Goal: Feedback & Contribution: Contribute content

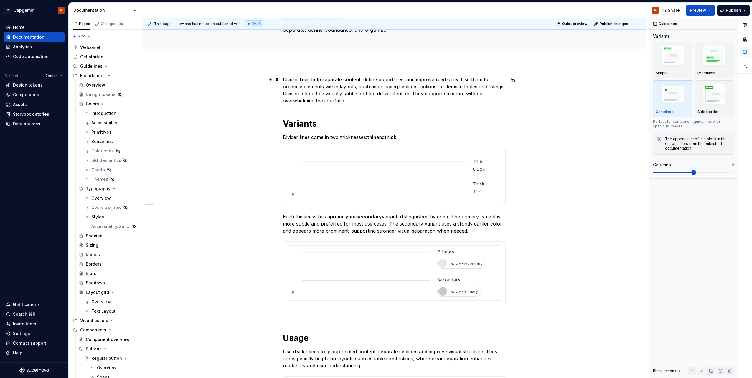
scroll to position [39, 0]
type textarea "*"
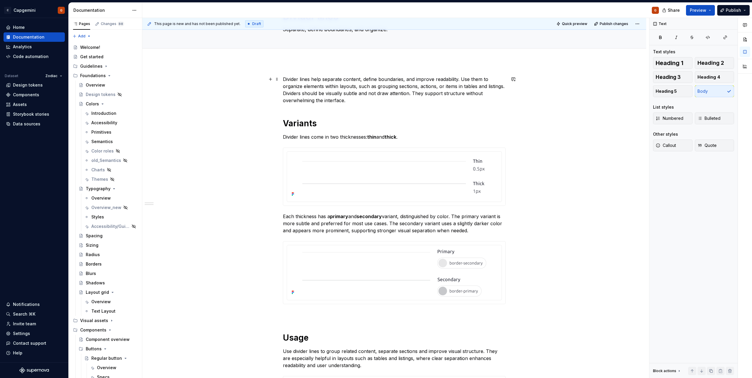
click at [283, 78] on p "Divider lines help separate content, define boundaries, and improve readability…" at bounding box center [394, 90] width 223 height 28
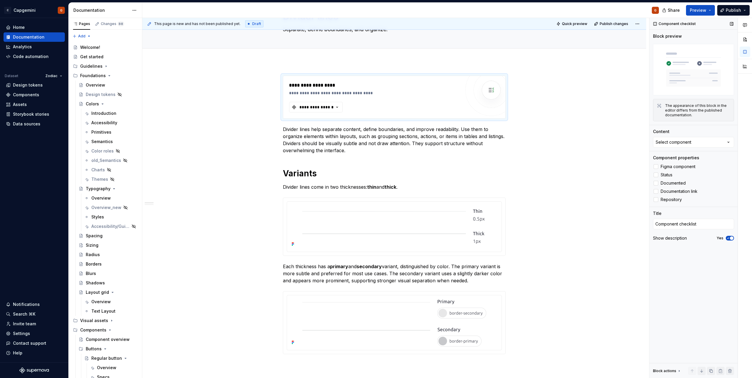
type textarea "*"
click at [673, 148] on div "Component checklist Block preview The appearance of this block in the editor di…" at bounding box center [693, 198] width 88 height 360
click at [672, 144] on div "Select component" at bounding box center [673, 142] width 36 height 6
type input "div"
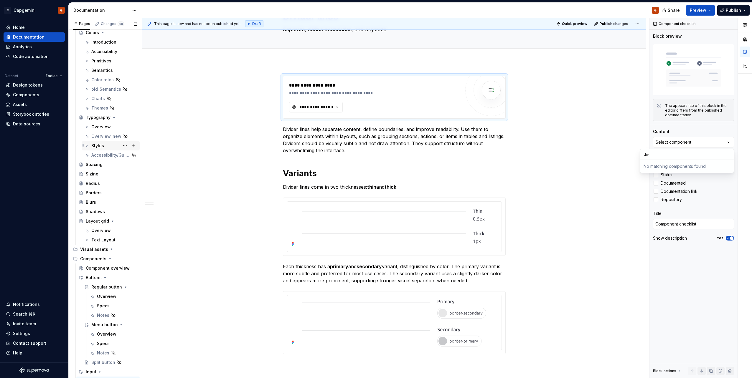
scroll to position [72, 0]
click at [108, 294] on div "Overview" at bounding box center [106, 296] width 19 height 6
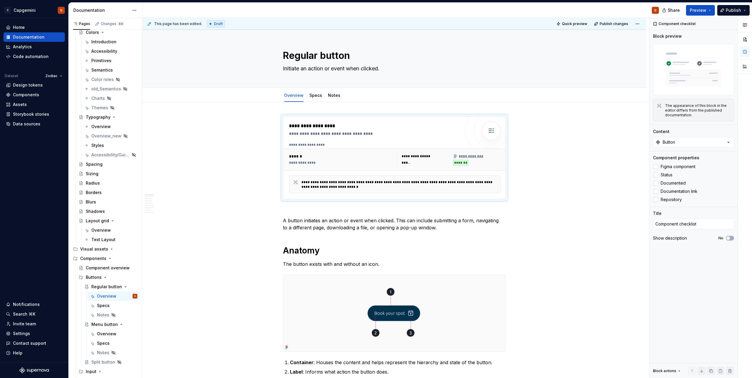
click at [340, 145] on div "**********" at bounding box center [394, 145] width 211 height 5
click at [34, 93] on div "Components" at bounding box center [26, 95] width 26 height 6
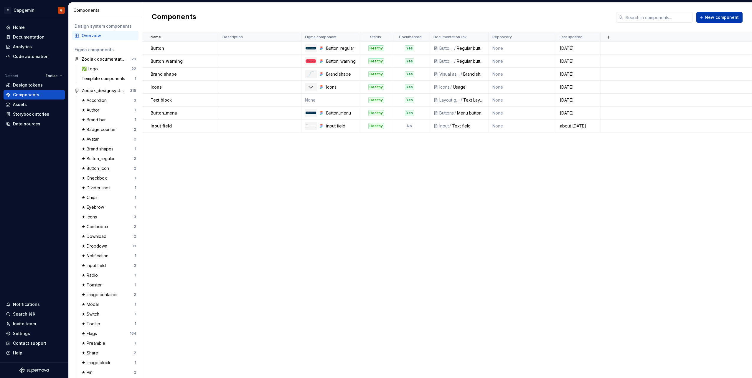
click at [705, 17] on button "New component" at bounding box center [719, 17] width 46 height 11
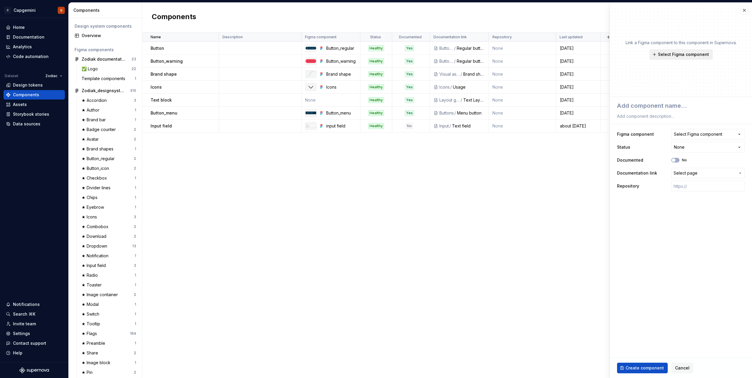
click at [701, 54] on span "Select Figma component" at bounding box center [683, 55] width 51 height 6
type textarea "*"
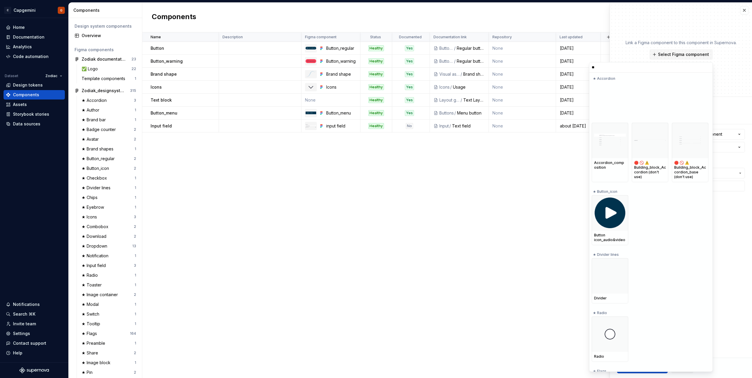
type input "***"
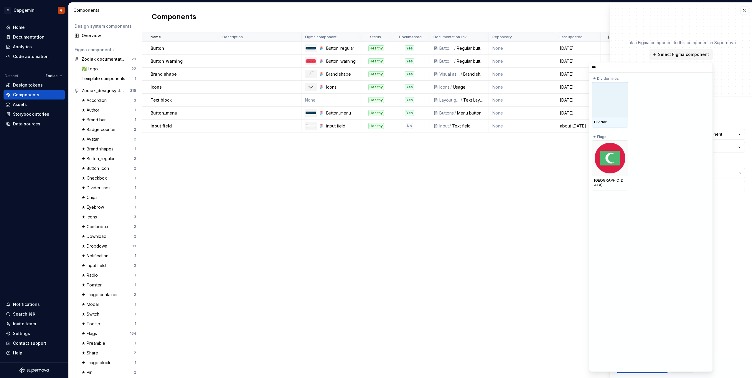
click at [630, 97] on div "Divider" at bounding box center [649, 104] width 117 height 45
click at [614, 100] on div at bounding box center [609, 99] width 37 height 35
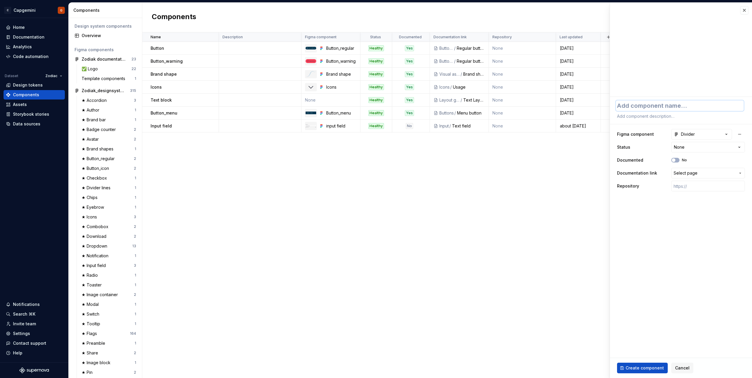
click at [646, 107] on textarea at bounding box center [680, 105] width 128 height 11
type textarea "*"
type textarea "D"
type textarea "*"
type textarea "Di"
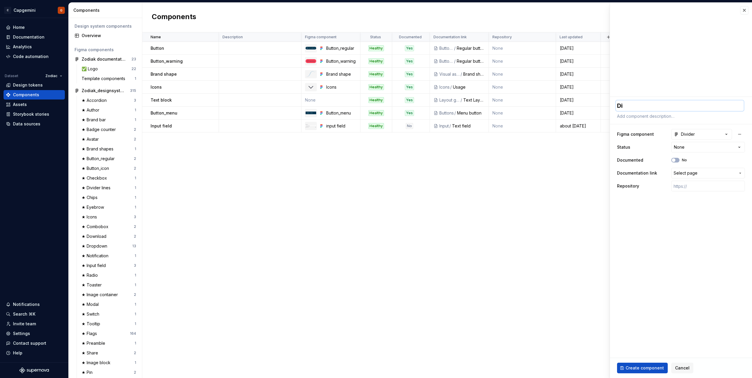
type textarea "*"
type textarea "Div"
type textarea "*"
type textarea "Divi"
type textarea "*"
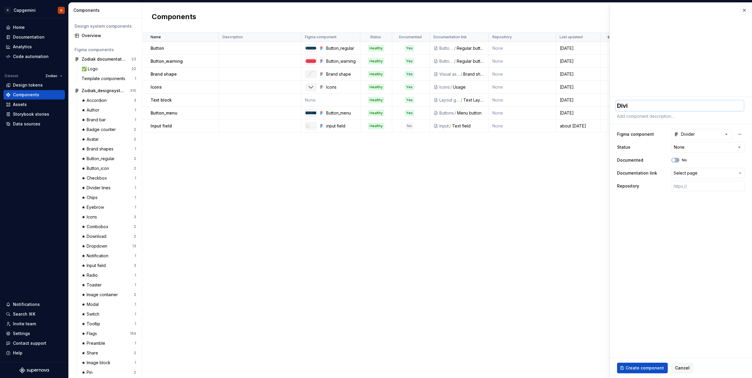
type textarea "Divid"
type textarea "*"
type textarea "Divide"
type textarea "*"
type textarea "Divider"
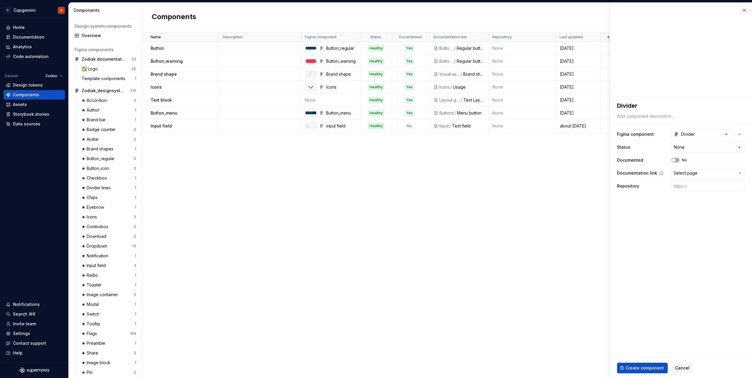
click at [692, 173] on span "Select page" at bounding box center [685, 173] width 24 height 6
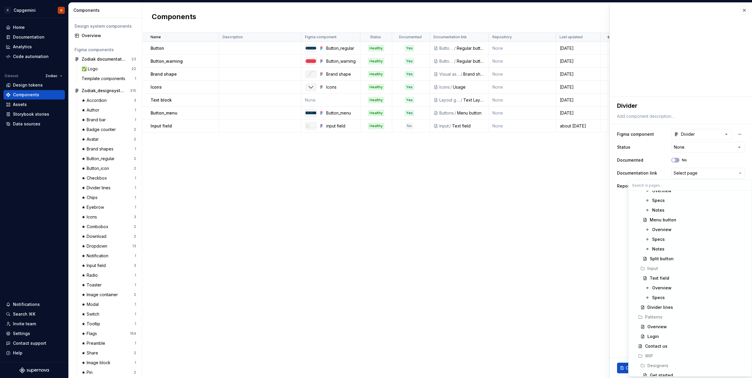
scroll to position [589, 0]
click at [661, 308] on div "Divider lines" at bounding box center [660, 307] width 26 height 6
type textarea "*"
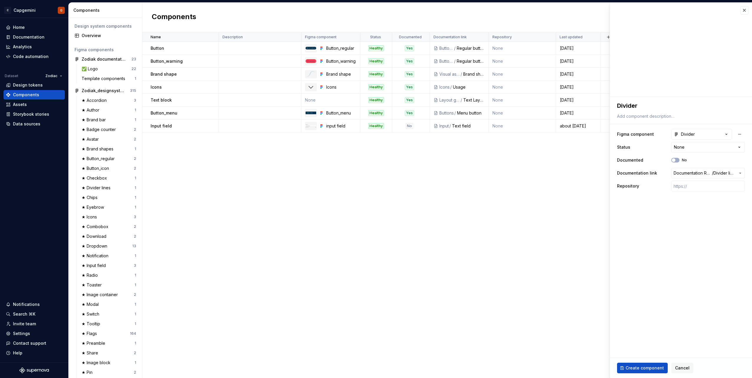
click at [683, 153] on div "**********" at bounding box center [681, 160] width 128 height 65
click at [683, 150] on html "C Capgemini G Home Documentation Analytics Code automation Dataset Zodiac Desig…" at bounding box center [376, 189] width 752 height 378
select select "**********"
click at [676, 160] on button "No" at bounding box center [675, 160] width 8 height 5
click at [644, 365] on button "Create component" at bounding box center [642, 368] width 51 height 11
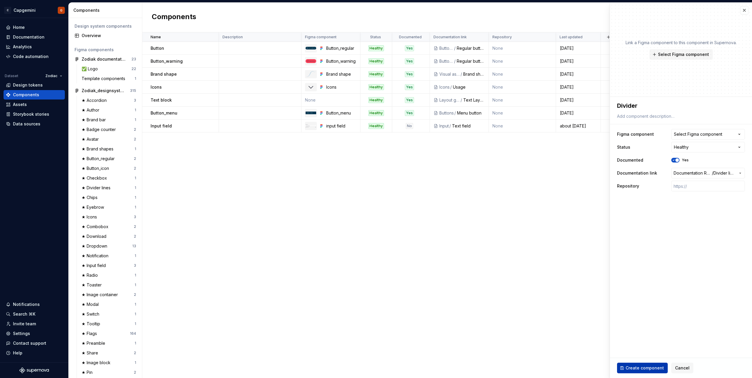
type textarea "*"
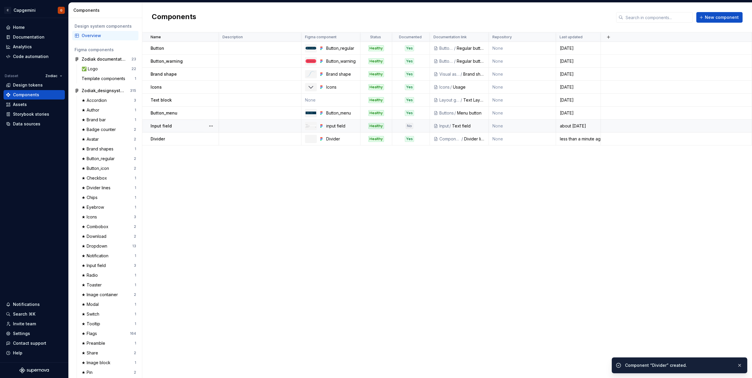
click at [419, 129] on div "No" at bounding box center [409, 126] width 34 height 6
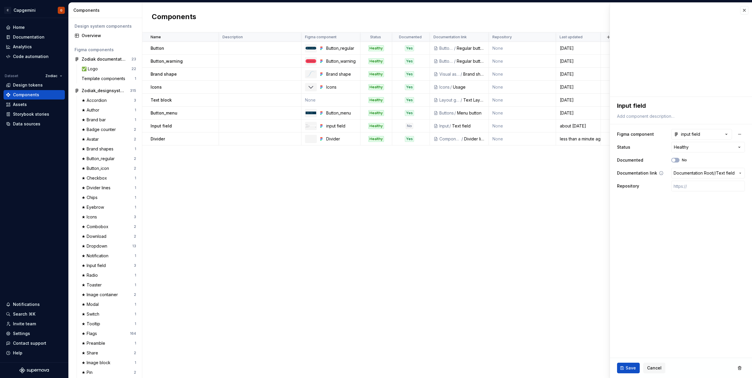
click at [693, 176] on button "Documentation Root / / Text field" at bounding box center [708, 173] width 74 height 11
click at [675, 160] on html "C Capgemini G Home Documentation Analytics Code automation Dataset Zodiac Desig…" at bounding box center [376, 189] width 752 height 378
click at [675, 160] on span "button" at bounding box center [673, 160] width 4 height 4
click at [630, 364] on button "Save" at bounding box center [628, 368] width 23 height 11
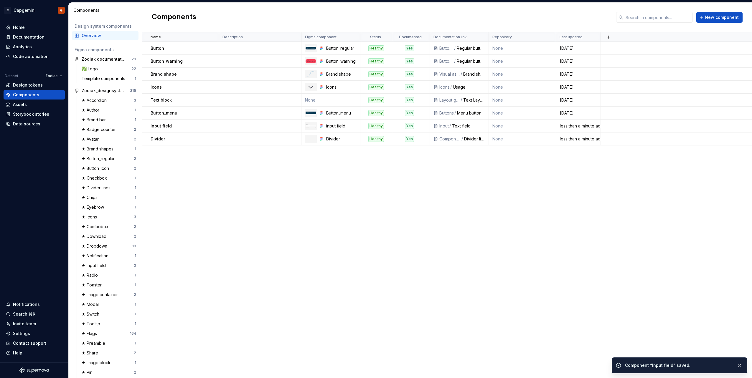
click at [410, 319] on div "Name Description Figma component Status Documented Documentation link Repositor…" at bounding box center [446, 205] width 609 height 346
click at [36, 35] on div "Documentation" at bounding box center [29, 37] width 32 height 6
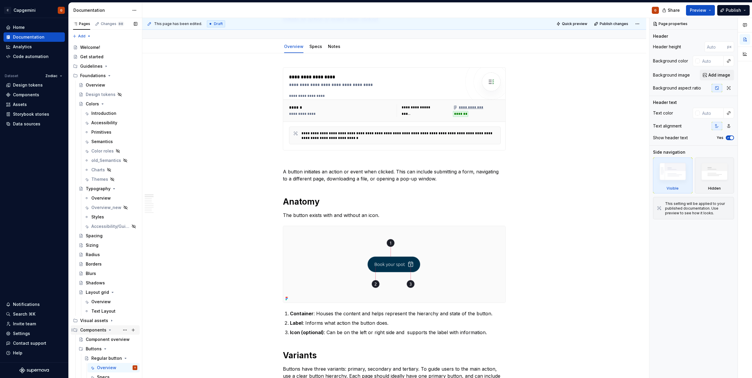
scroll to position [106, 0]
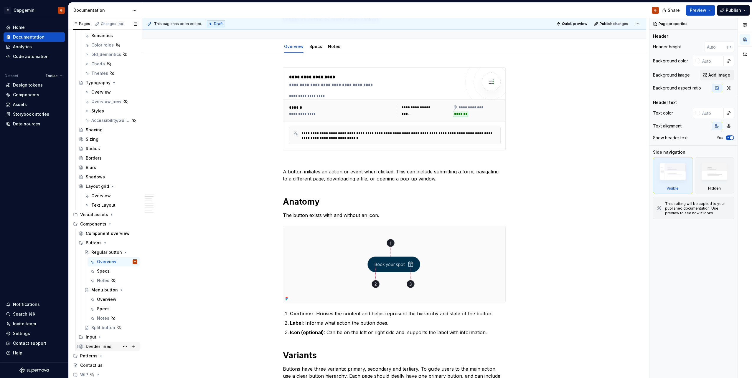
click at [98, 348] on div "Divider lines" at bounding box center [99, 347] width 26 height 6
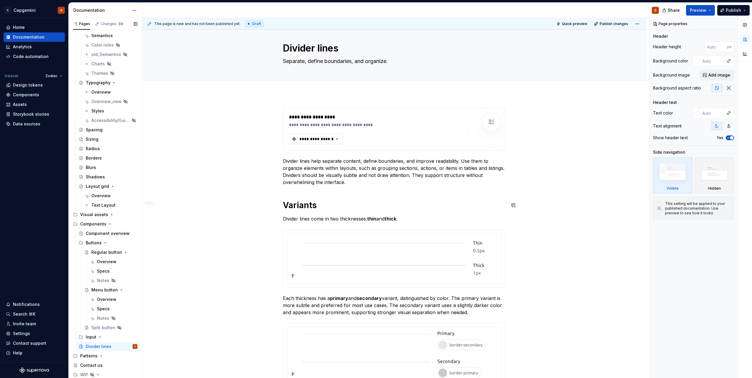
scroll to position [2, 0]
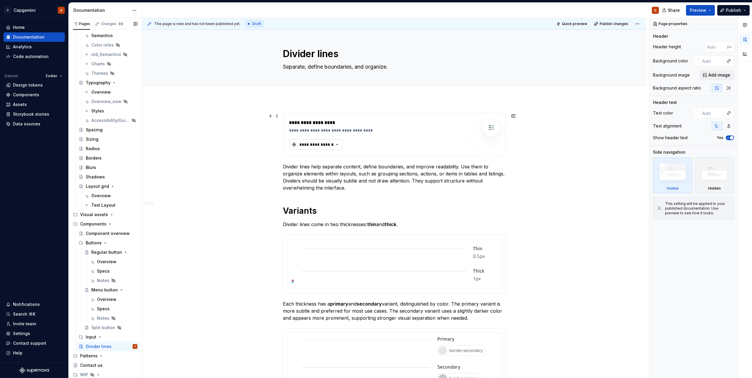
click at [325, 141] on button "**********" at bounding box center [316, 144] width 54 height 11
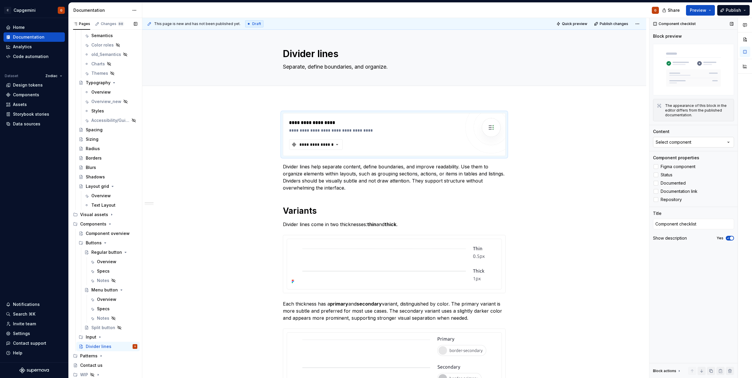
click at [672, 144] on div "Select component" at bounding box center [673, 142] width 36 height 6
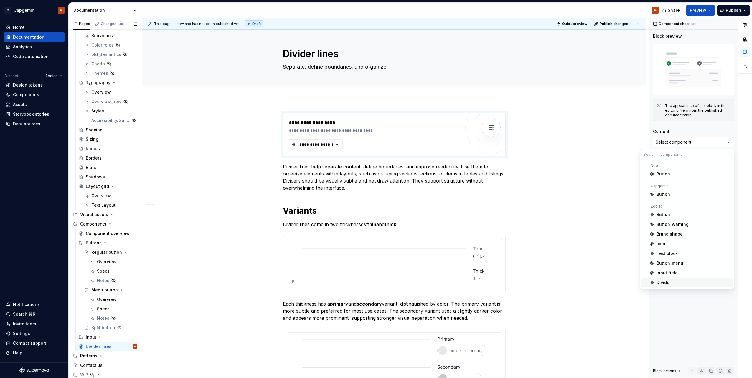
click at [667, 283] on div "Divider" at bounding box center [663, 283] width 14 height 6
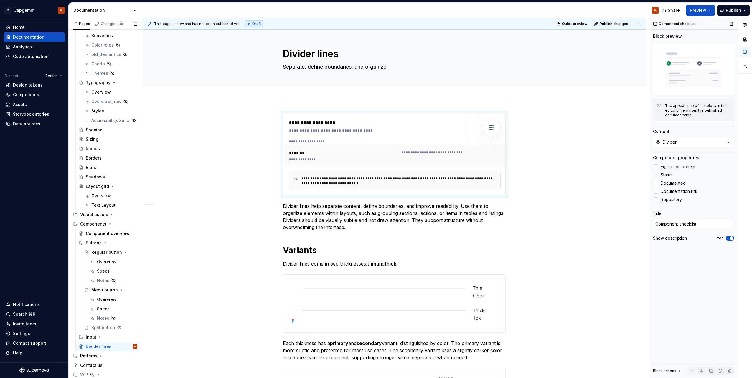
click at [663, 177] on span "Status" at bounding box center [666, 175] width 12 height 5
click at [667, 166] on span "Figma component" at bounding box center [677, 166] width 35 height 5
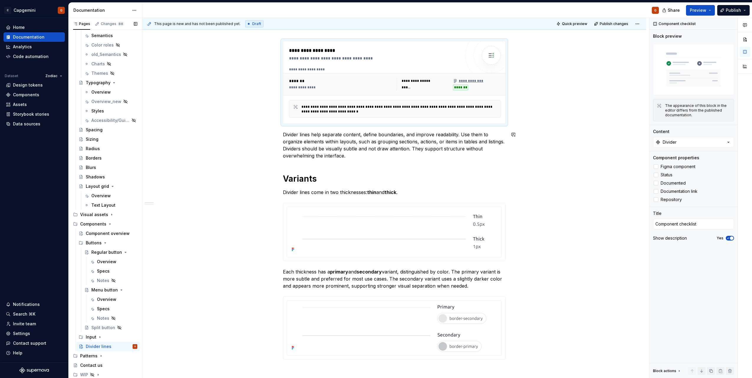
scroll to position [74, 0]
click at [727, 238] on icon "button" at bounding box center [727, 238] width 5 height 4
click at [702, 9] on span "Preview" at bounding box center [697, 10] width 16 height 6
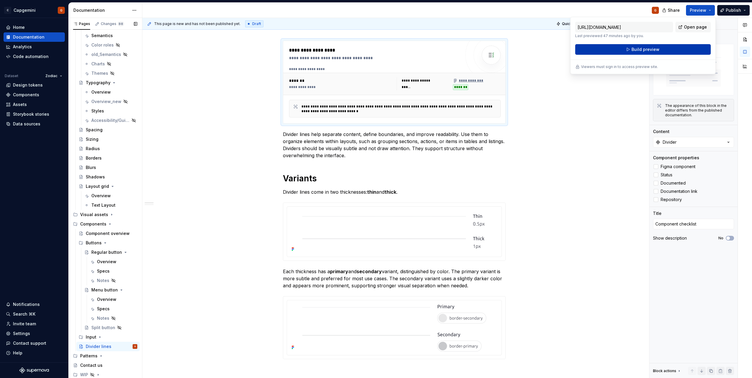
drag, startPoint x: 702, startPoint y: 9, endPoint x: 661, endPoint y: 47, distance: 56.5
click at [661, 47] on button "Build preview" at bounding box center [642, 49] width 135 height 11
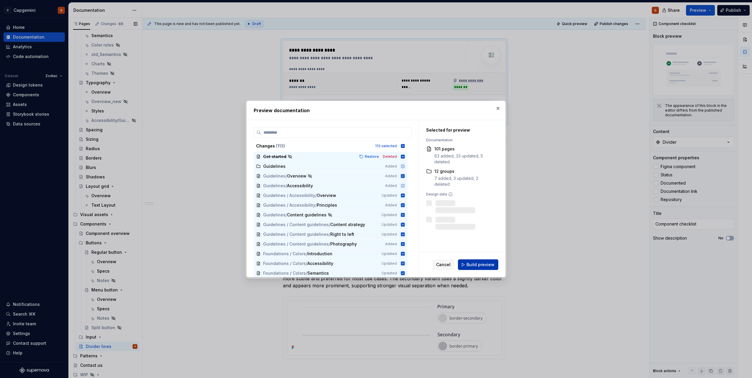
click at [481, 267] on span "Build preview" at bounding box center [480, 265] width 28 height 6
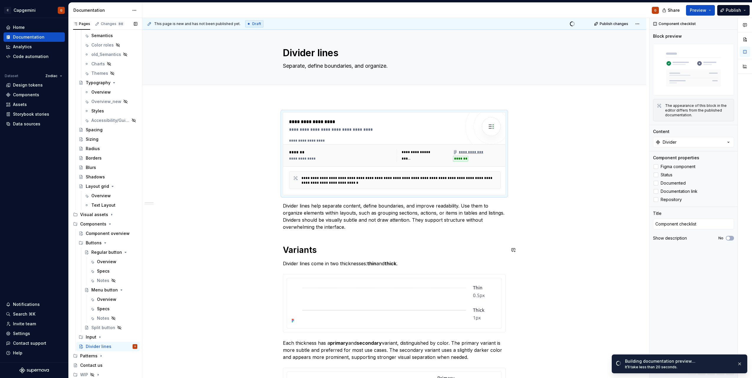
scroll to position [0, 0]
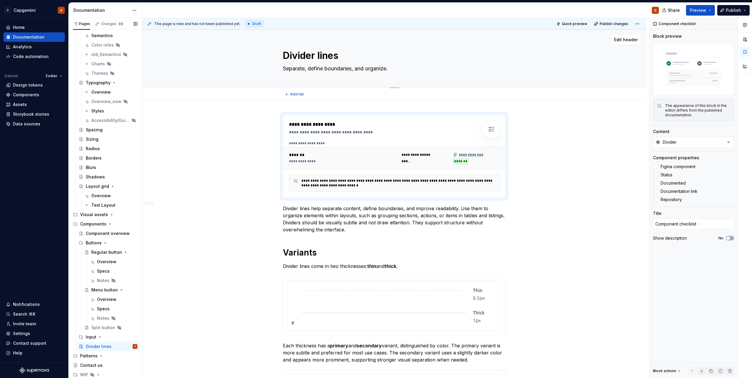
type textarea "*"
click at [324, 56] on textarea "Divider lines" at bounding box center [393, 56] width 223 height 14
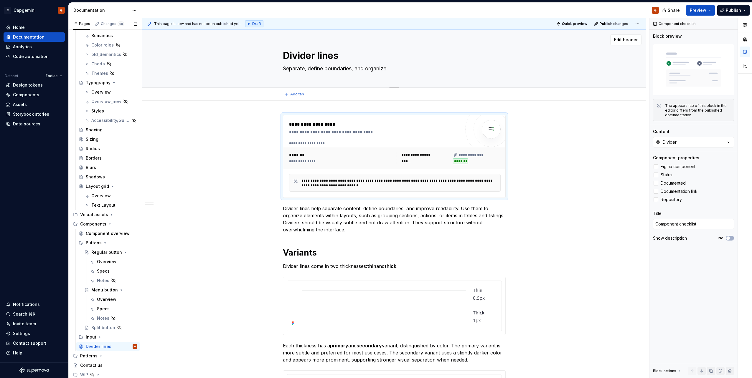
click at [324, 56] on textarea "Divider lines" at bounding box center [393, 56] width 223 height 14
click at [320, 56] on textarea "Divider lines" at bounding box center [393, 56] width 223 height 14
drag, startPoint x: 319, startPoint y: 56, endPoint x: 349, endPoint y: 59, distance: 30.5
click at [349, 59] on textarea "Divider lines" at bounding box center [393, 56] width 223 height 14
type textarea "Divider"
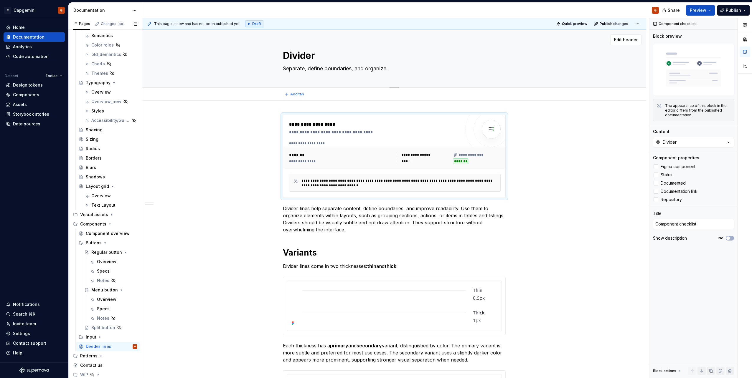
type textarea "*"
type textarea "Divider"
type textarea "*"
type textarea "Divider"
type textarea "*"
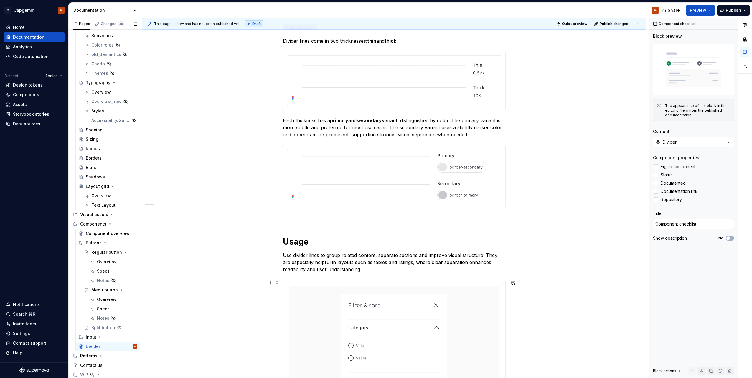
scroll to position [231, 0]
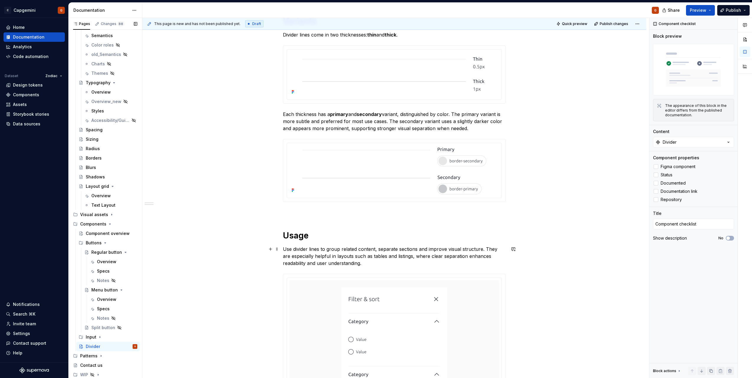
click at [314, 250] on p "Use divider lines to group related content, separate sections and improve visua…" at bounding box center [394, 256] width 223 height 21
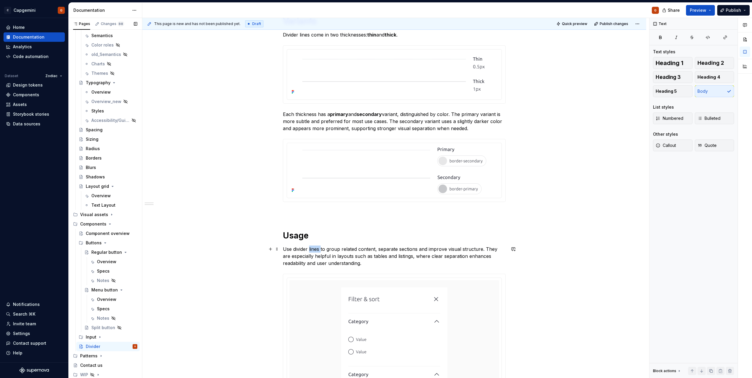
click at [314, 250] on p "Use divider lines to group related content, separate sections and improve visua…" at bounding box center [394, 256] width 223 height 21
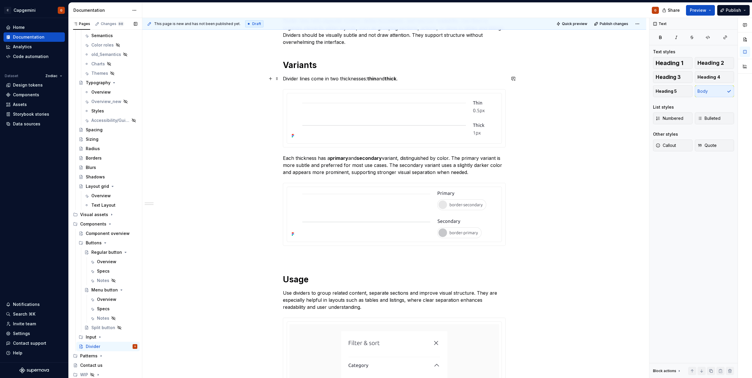
click at [308, 80] on p "Divider lines come in two thicknesses: thin and thick ." at bounding box center [394, 78] width 223 height 7
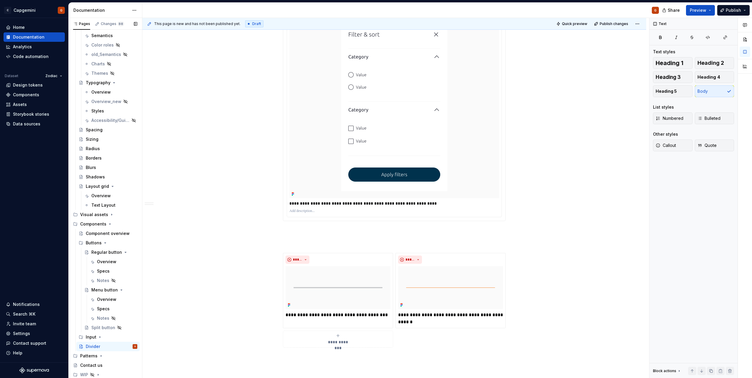
scroll to position [586, 0]
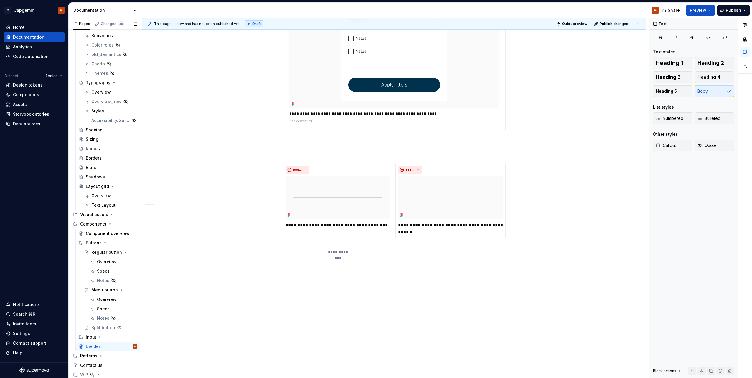
click at [352, 114] on p "**********" at bounding box center [394, 114] width 210 height 6
type textarea "*"
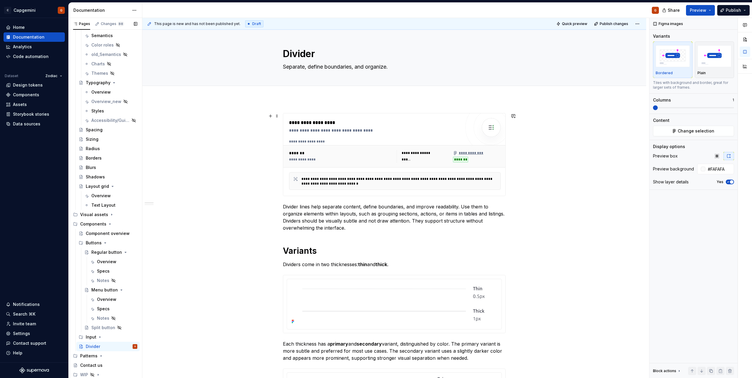
scroll to position [0, 0]
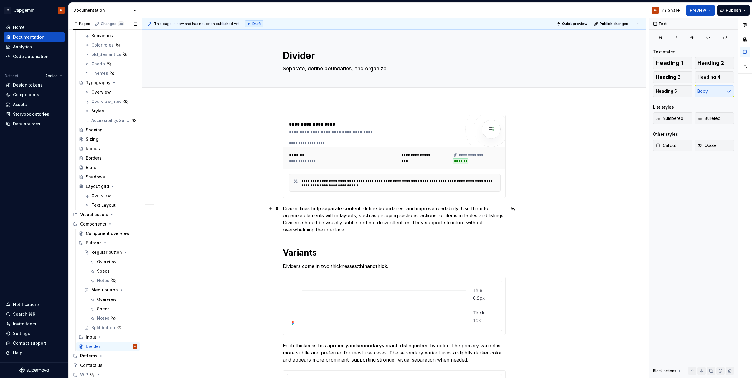
click at [300, 222] on p "Divider lines help separate content, define boundaries, and improve readability…" at bounding box center [394, 219] width 223 height 28
click at [304, 208] on p "Divider lines help separate content, define boundaries, and improve readability…" at bounding box center [394, 219] width 223 height 28
click at [712, 13] on button "Preview" at bounding box center [700, 10] width 29 height 11
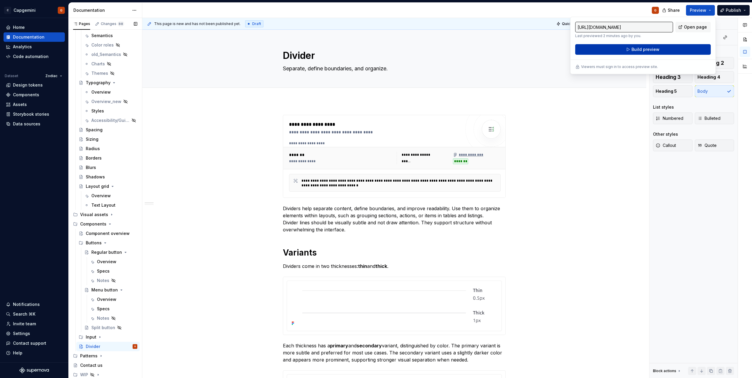
drag, startPoint x: 712, startPoint y: 13, endPoint x: 665, endPoint y: 51, distance: 60.7
click at [665, 51] on button "Build preview" at bounding box center [642, 49] width 135 height 11
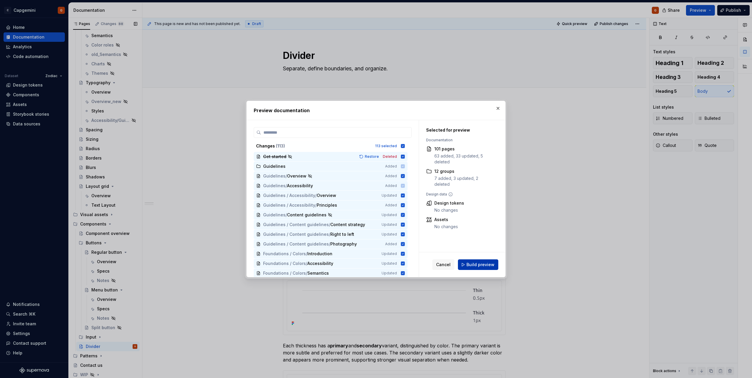
click at [483, 261] on button "Build preview" at bounding box center [478, 264] width 40 height 11
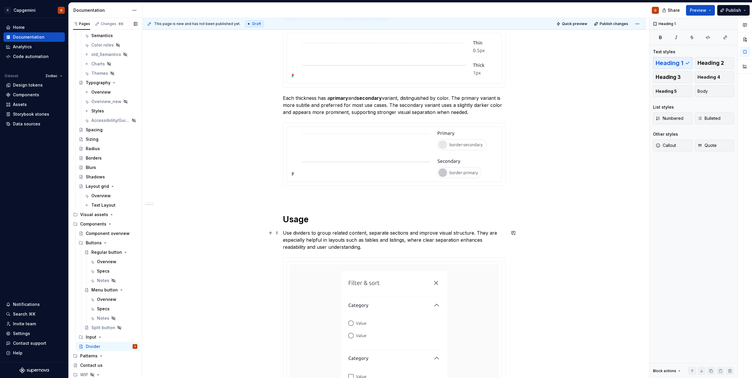
scroll to position [233, 0]
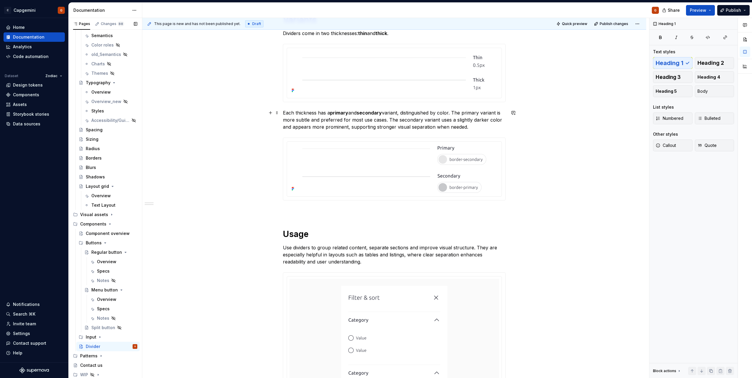
click at [310, 122] on p "Each thickness has a primary and secondary variant, distinguished by color. The…" at bounding box center [394, 119] width 223 height 21
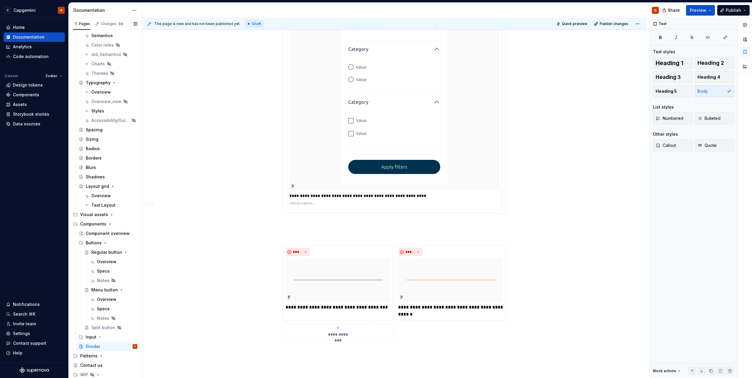
scroll to position [504, 0]
click at [103, 92] on div "Overview" at bounding box center [100, 92] width 19 height 6
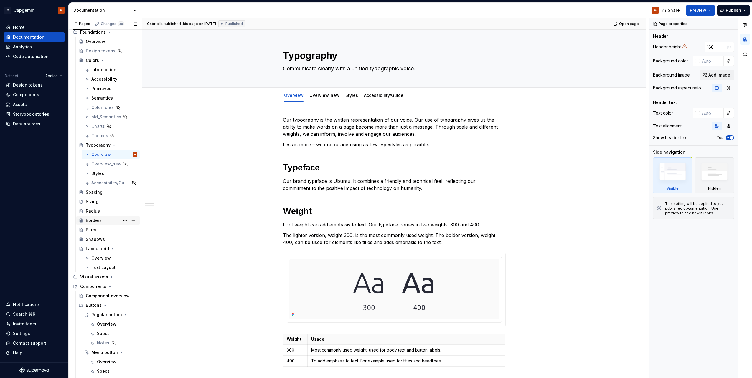
scroll to position [106, 0]
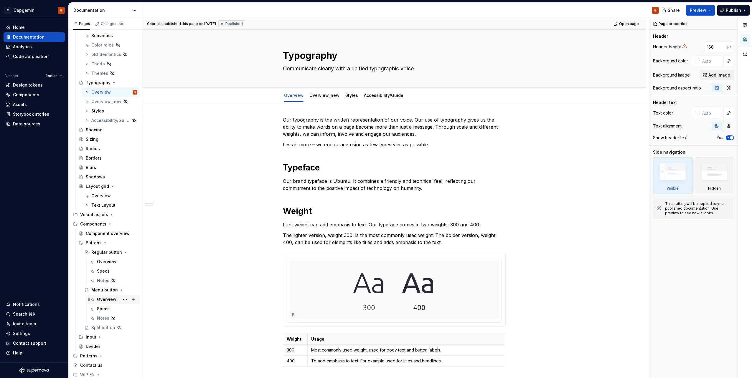
drag, startPoint x: 98, startPoint y: 373, endPoint x: 104, endPoint y: 302, distance: 71.2
click at [98, 373] on icon "Page tree" at bounding box center [98, 375] width 5 height 5
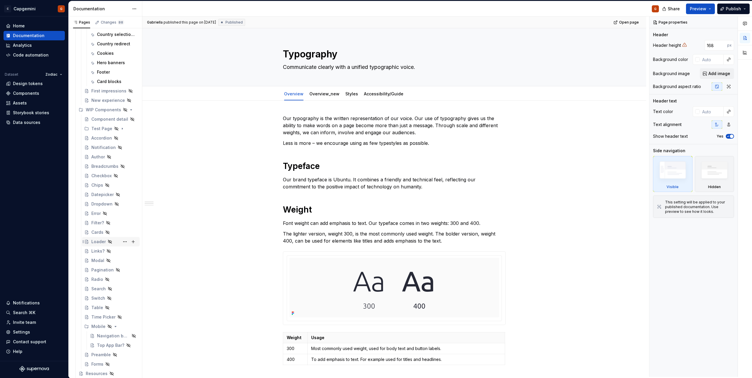
scroll to position [530, 0]
click at [98, 175] on div "Checkbox" at bounding box center [101, 176] width 20 height 6
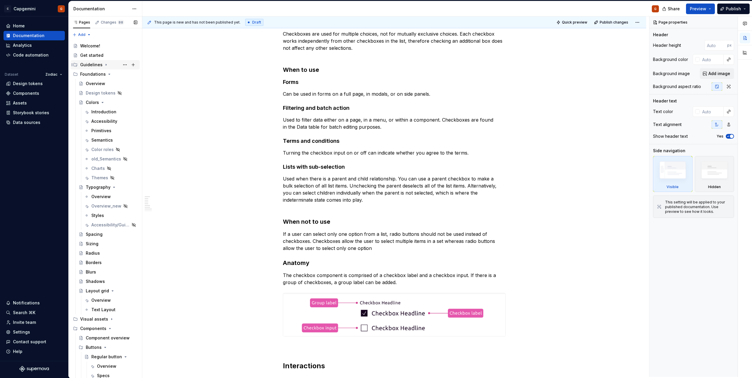
click at [106, 65] on icon "Page tree" at bounding box center [106, 64] width 1 height 1
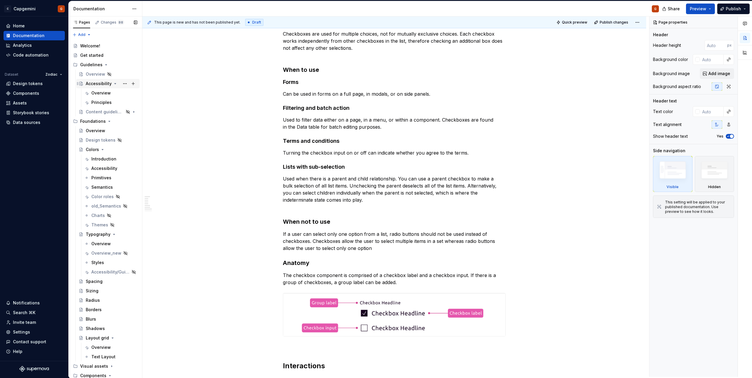
click at [102, 85] on div "Accessibility" at bounding box center [99, 84] width 26 height 6
click at [101, 93] on div "Overview" at bounding box center [100, 93] width 19 height 6
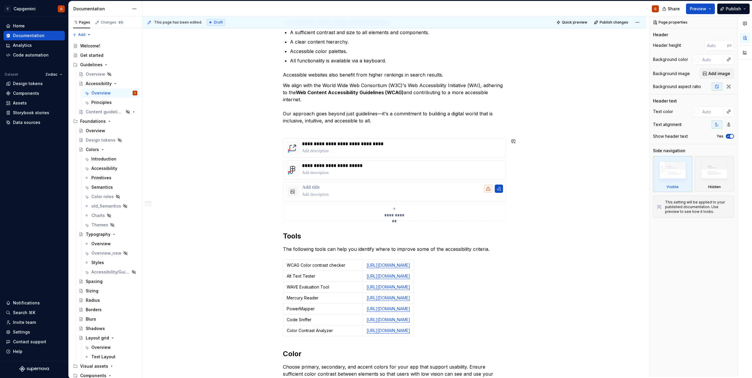
scroll to position [88, 0]
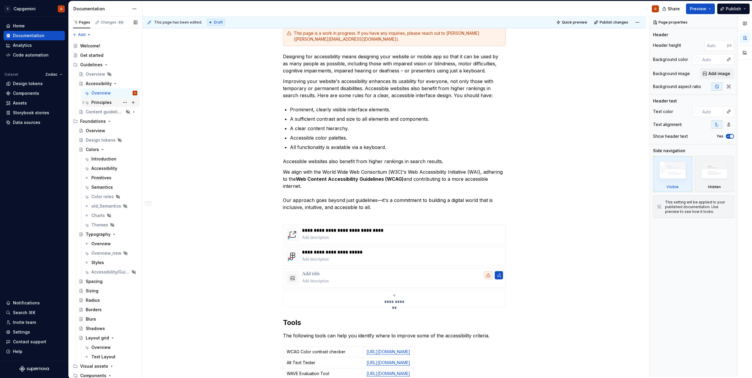
click at [99, 106] on div "Principles" at bounding box center [114, 102] width 46 height 8
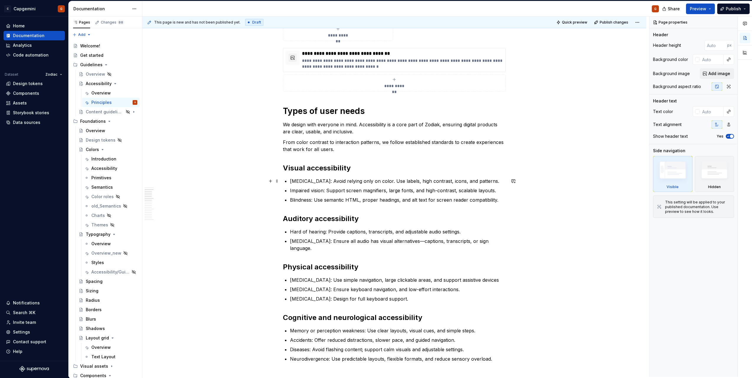
scroll to position [412, 0]
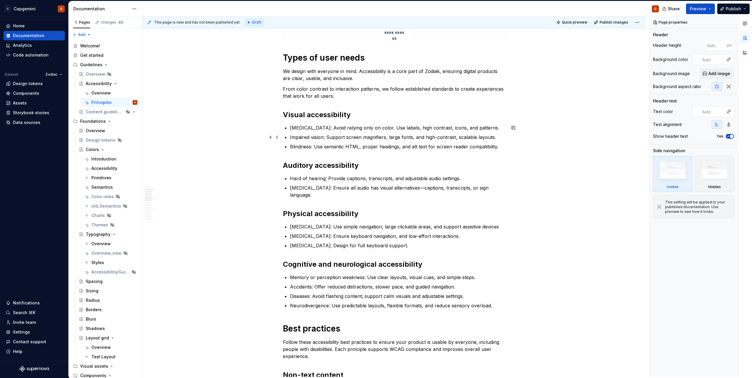
click at [317, 113] on h2 "Visual accessibility" at bounding box center [394, 114] width 223 height 9
type textarea "*"
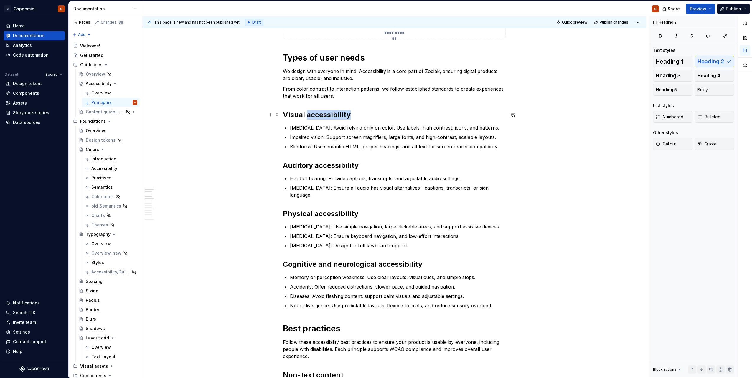
click at [317, 113] on h2 "Visual accessibility" at bounding box center [394, 114] width 223 height 9
click at [704, 89] on span "Body" at bounding box center [702, 90] width 10 height 6
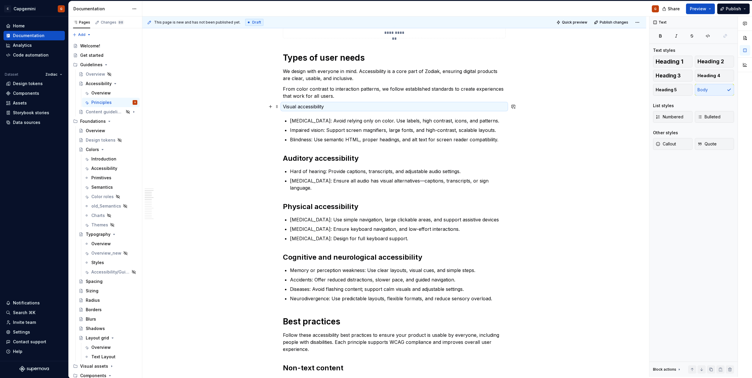
click at [314, 105] on p "Visual accessibility" at bounding box center [394, 106] width 223 height 7
click at [343, 105] on p "Visual accessibility" at bounding box center [394, 106] width 223 height 7
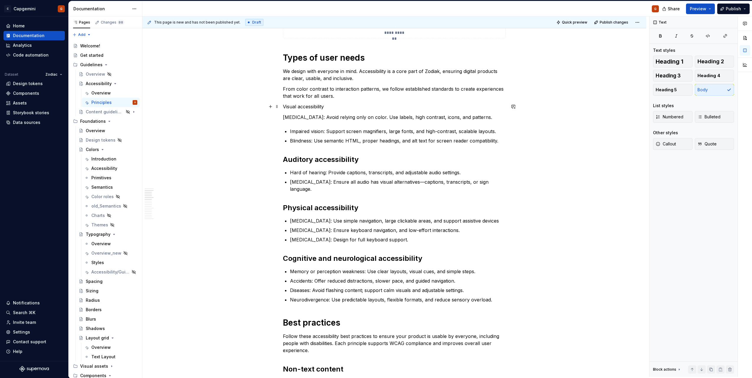
click at [341, 119] on p "[MEDICAL_DATA]: Avoid relying only on color. Use labels, high contrast, icons, …" at bounding box center [394, 117] width 223 height 7
click at [411, 117] on p "[MEDICAL_DATA]: Avoid relying only on color. Use labels, high contrast, icons, …" at bounding box center [394, 117] width 223 height 7
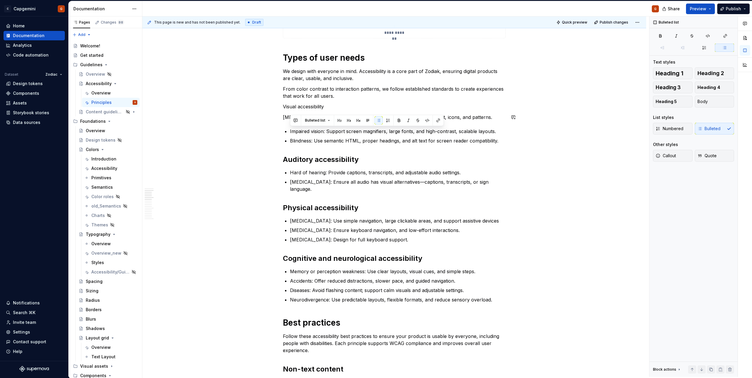
click at [368, 116] on button "button" at bounding box center [367, 120] width 8 height 8
click at [357, 115] on p "[MEDICAL_DATA]: Avoid relying only on color. Use labels, high contrast, icons, …" at bounding box center [394, 117] width 223 height 7
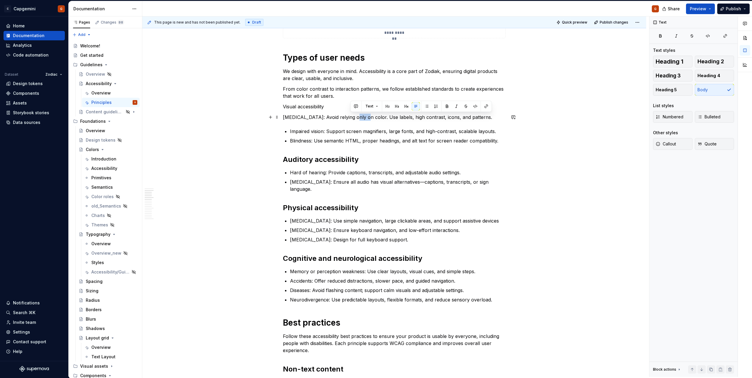
click at [357, 115] on p "[MEDICAL_DATA]: Avoid relying only on color. Use labels, high contrast, icons, …" at bounding box center [394, 117] width 223 height 7
click at [704, 119] on span "Bulleted" at bounding box center [708, 117] width 23 height 6
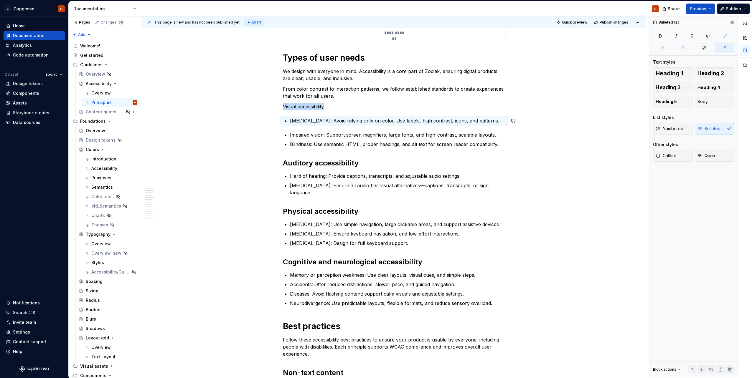
click at [498, 123] on p "[MEDICAL_DATA]: Avoid relying only on color. Use labels, high contrast, icons, …" at bounding box center [398, 120] width 216 height 7
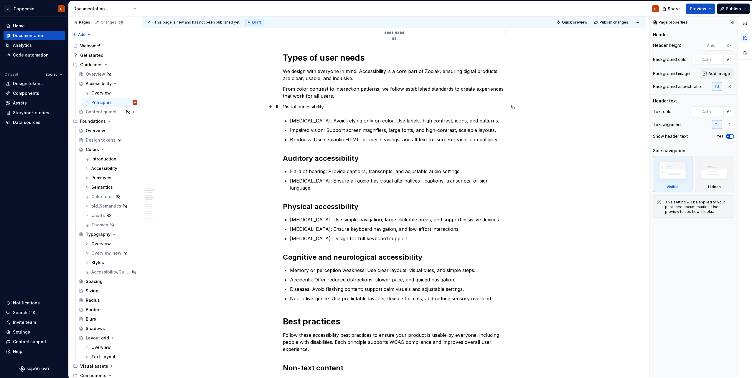
click at [294, 104] on p "Visual accessibility" at bounding box center [394, 106] width 223 height 7
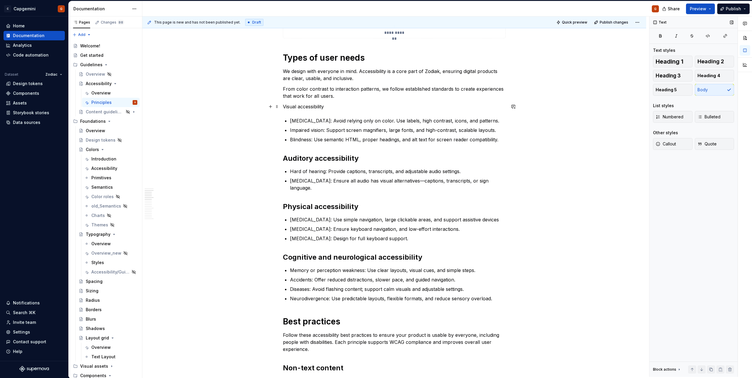
click at [294, 103] on p "Visual accessibility" at bounding box center [394, 106] width 223 height 7
click at [356, 105] on p "Visual accessibility" at bounding box center [394, 106] width 223 height 7
drag, startPoint x: 360, startPoint y: 159, endPoint x: 272, endPoint y: 157, distance: 88.4
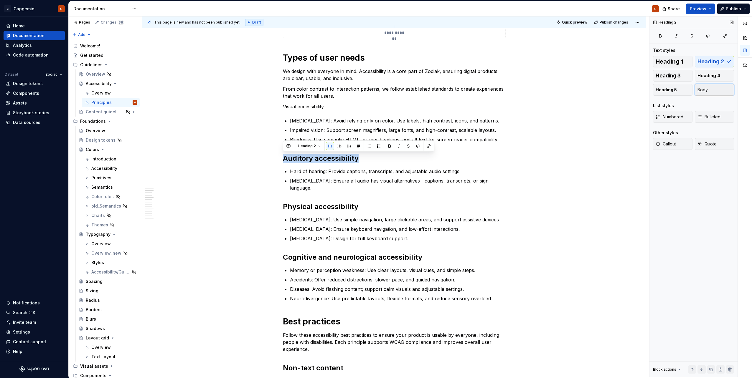
click at [699, 94] on button "Body" at bounding box center [713, 90] width 39 height 12
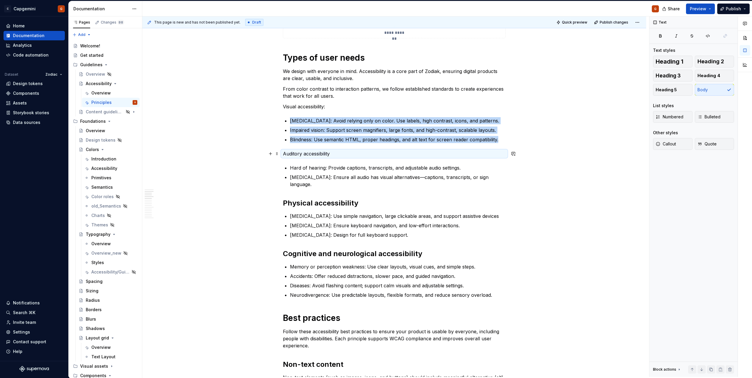
click at [346, 152] on p "Auditory accessibility" at bounding box center [394, 153] width 223 height 7
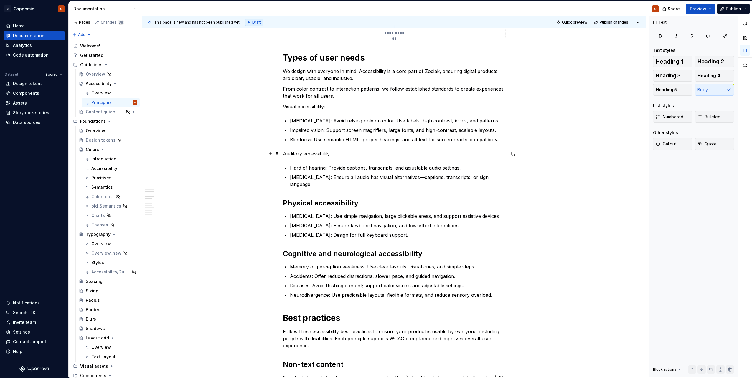
click at [346, 152] on p "Auditory accessibility" at bounding box center [394, 153] width 223 height 7
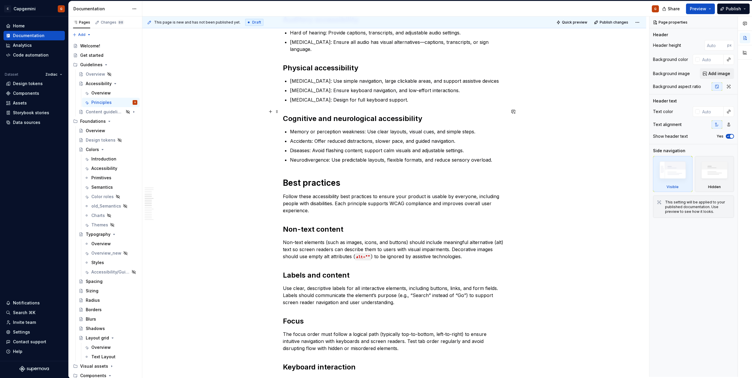
scroll to position [589, 0]
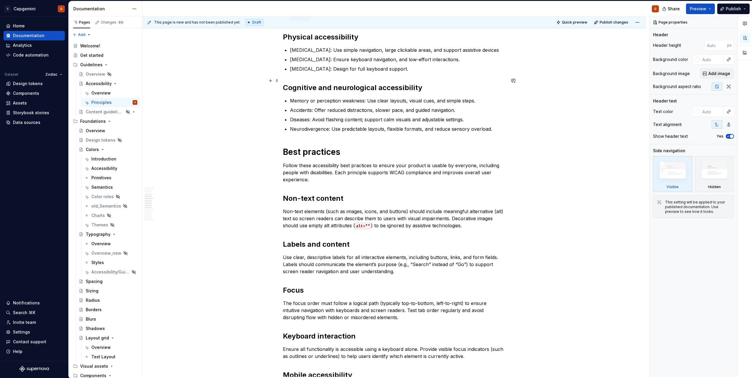
click at [340, 162] on p "Follow these accessibility best practices to ensure your product is usable by e…" at bounding box center [394, 172] width 223 height 21
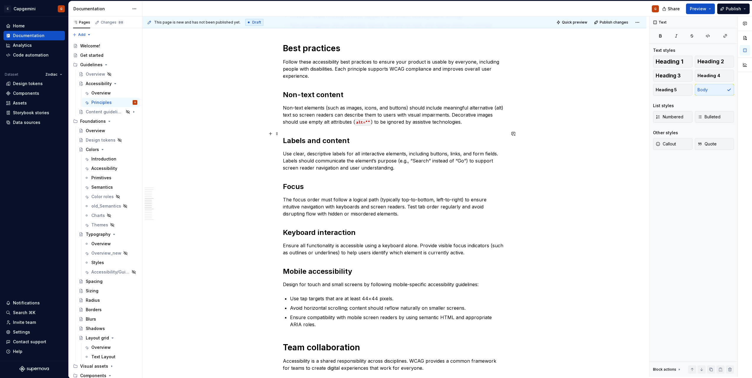
scroll to position [766, 0]
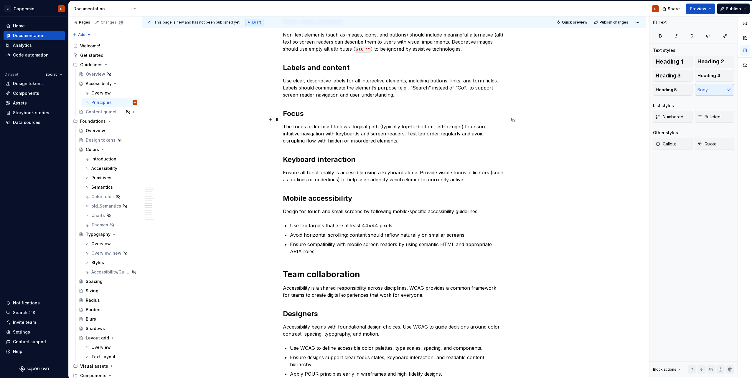
click at [335, 135] on p "The focus order must follow a logical path (typically top-to-bottom, left-to-ri…" at bounding box center [394, 133] width 223 height 21
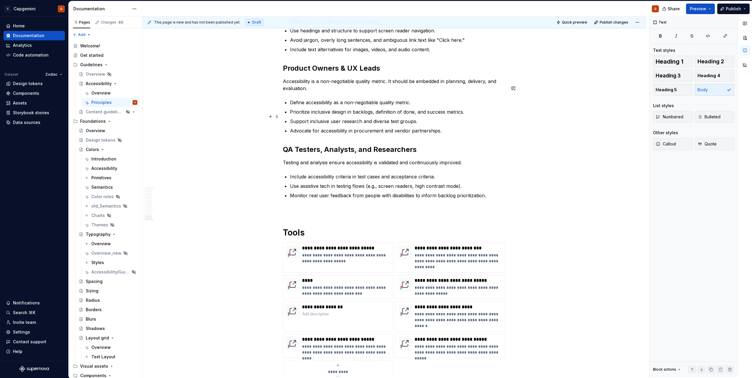
scroll to position [1325, 0]
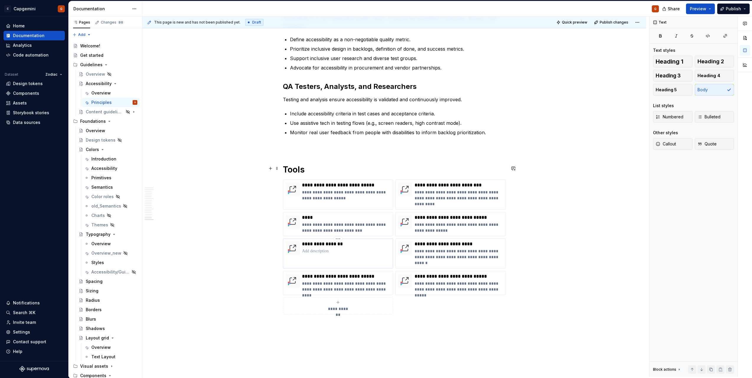
click at [320, 241] on p "**********" at bounding box center [346, 244] width 88 height 6
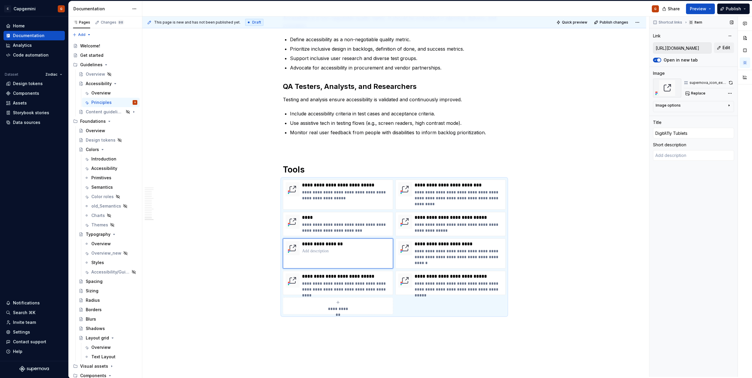
click at [698, 42] on div "[URL][DOMAIN_NAME]" at bounding box center [682, 47] width 59 height 11
drag, startPoint x: 698, startPoint y: 42, endPoint x: 694, endPoint y: 48, distance: 6.4
click at [694, 48] on input "[URL][DOMAIN_NAME]" at bounding box center [682, 48] width 58 height 11
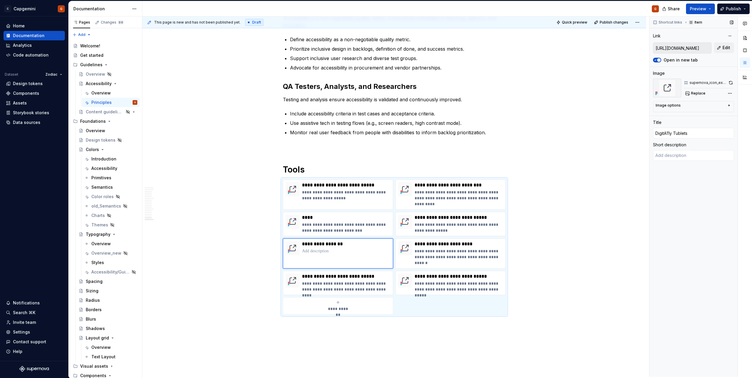
click at [694, 48] on input "[URL][DOMAIN_NAME]" at bounding box center [682, 48] width 58 height 11
click at [319, 248] on p at bounding box center [346, 251] width 88 height 6
type textarea "*"
type textarea "developer, accessibility expert, or any accessibility professional who wants to…"
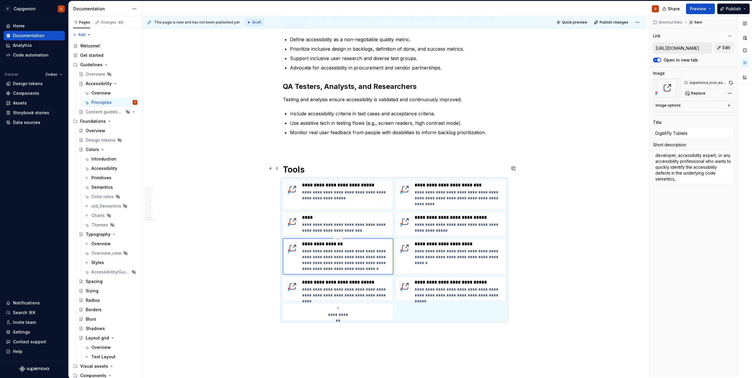
click at [307, 248] on p "**********" at bounding box center [346, 260] width 88 height 24
click at [305, 248] on p "**********" at bounding box center [346, 260] width 88 height 24
drag, startPoint x: 379, startPoint y: 243, endPoint x: 301, endPoint y: 236, distance: 78.1
click at [301, 241] on div "**********" at bounding box center [337, 256] width 105 height 31
type textarea "*"
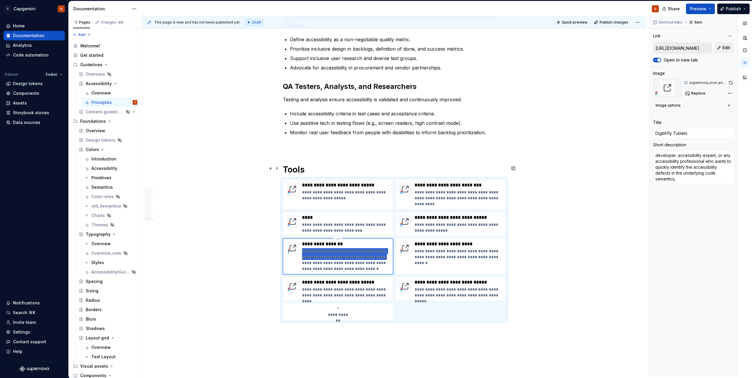
type textarea "Wuickly identify the accessibility defects in the underlying code semantics,"
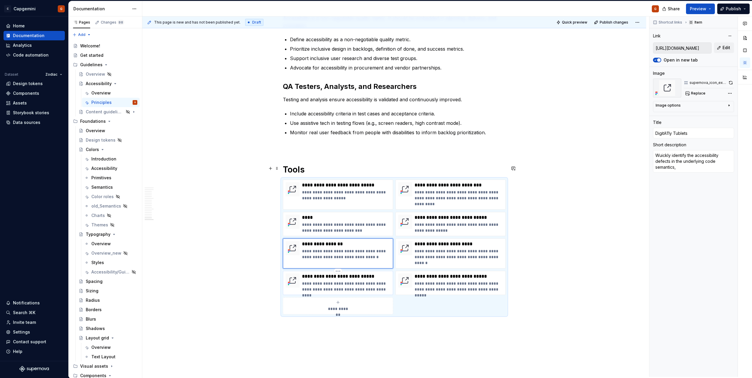
type textarea "*"
type textarea "uickly identify the accessibility defects in the underlying code semantics,"
type textarea "*"
type textarea "Quickly identify the accessibility defects in the underlying code semantics,"
click at [369, 248] on p "**********" at bounding box center [346, 254] width 88 height 12
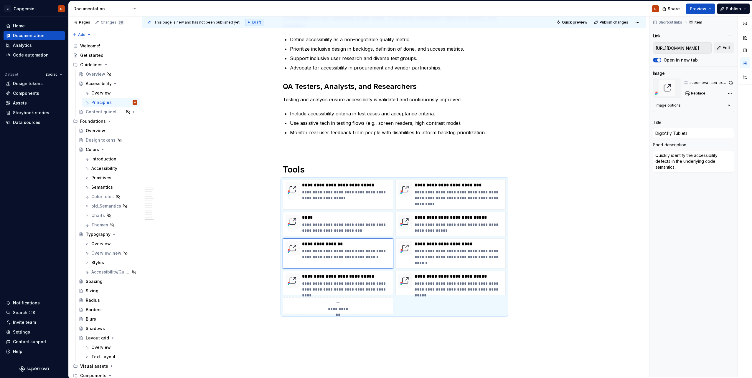
type textarea "*"
type textarea "Quickly identify the accessibility defects in the underlying code semantics."
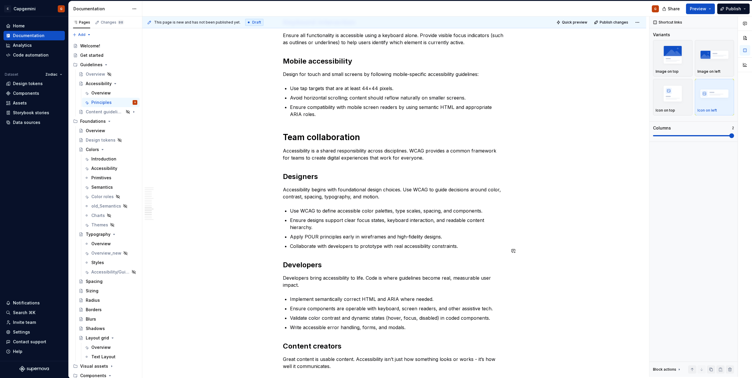
scroll to position [854, 0]
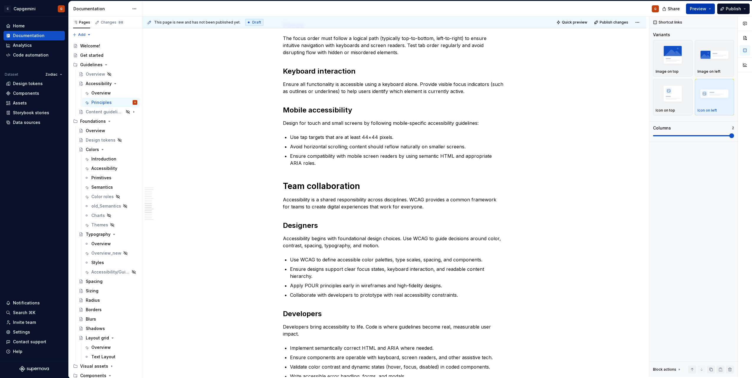
click at [713, 9] on button "Preview" at bounding box center [700, 9] width 29 height 11
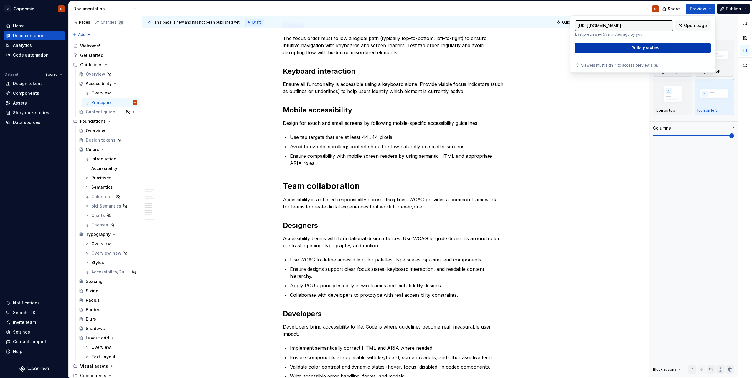
drag, startPoint x: 713, startPoint y: 9, endPoint x: 673, endPoint y: 49, distance: 56.6
click at [673, 49] on button "Build preview" at bounding box center [642, 48] width 135 height 11
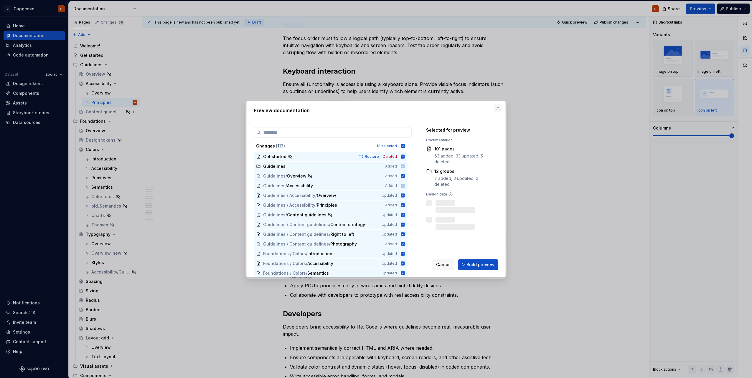
click at [500, 107] on button "button" at bounding box center [498, 108] width 8 height 8
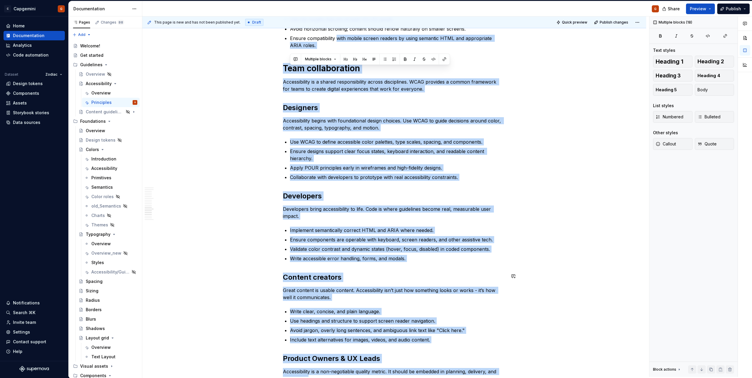
scroll to position [914, 0]
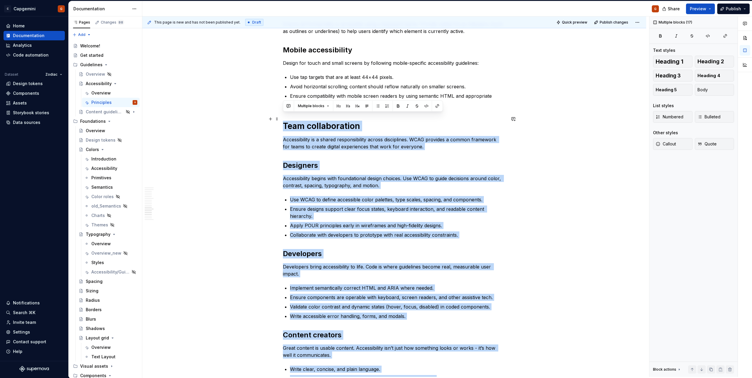
drag, startPoint x: 485, startPoint y: 207, endPoint x: 283, endPoint y: 119, distance: 220.0
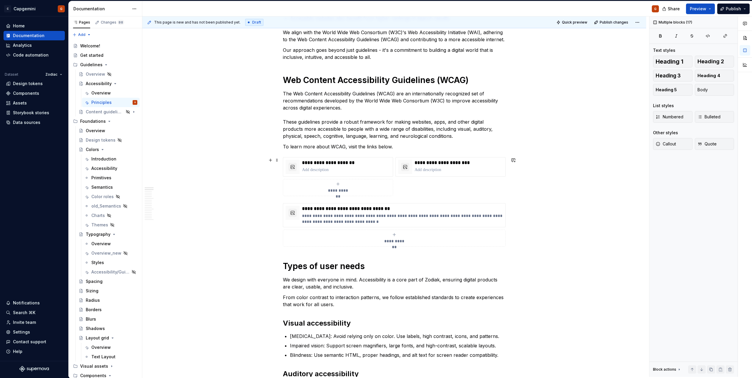
scroll to position [132, 0]
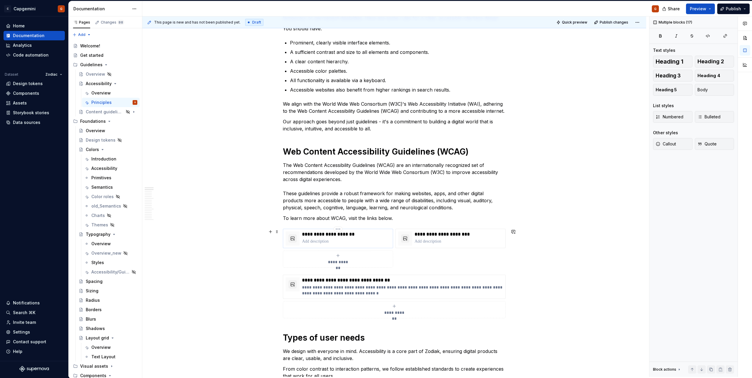
click at [375, 244] on p at bounding box center [346, 242] width 88 height 6
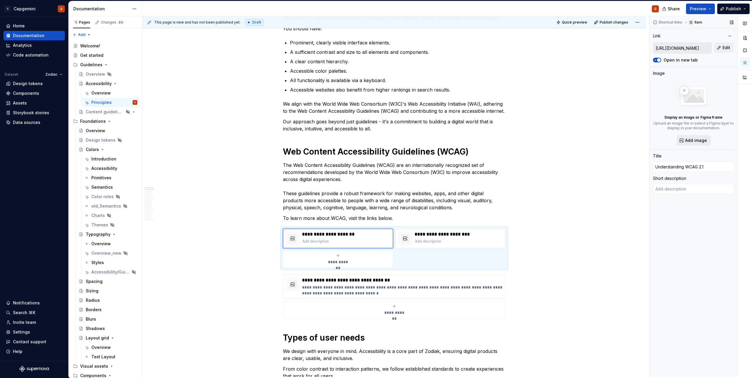
click at [687, 143] on span "Add image" at bounding box center [696, 141] width 22 height 6
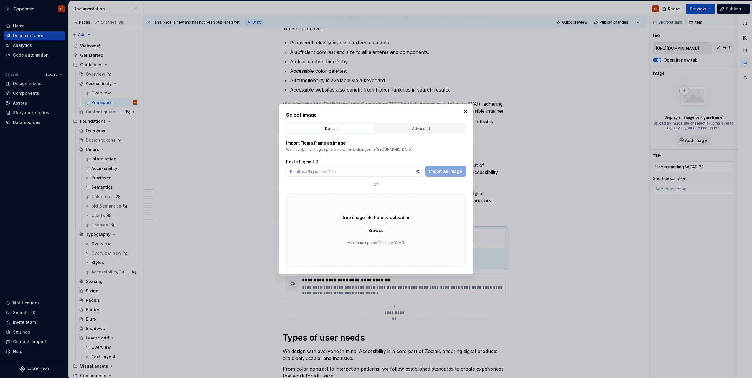
type textarea "*"
click at [434, 118] on h2 "Select image" at bounding box center [376, 114] width 180 height 7
click at [432, 131] on div "Advanced" at bounding box center [420, 129] width 85 height 6
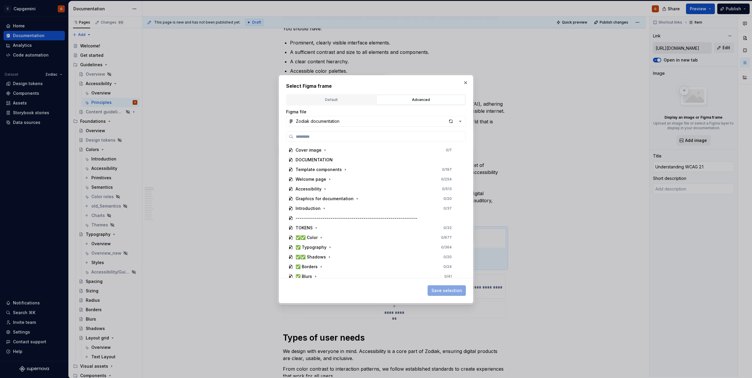
click at [362, 130] on div "Figma file Zodiak documentation Cover image 0 / 7 DOCUMENTATION Template compon…" at bounding box center [376, 193] width 180 height 169
click at [361, 134] on input "search" at bounding box center [379, 137] width 172 height 6
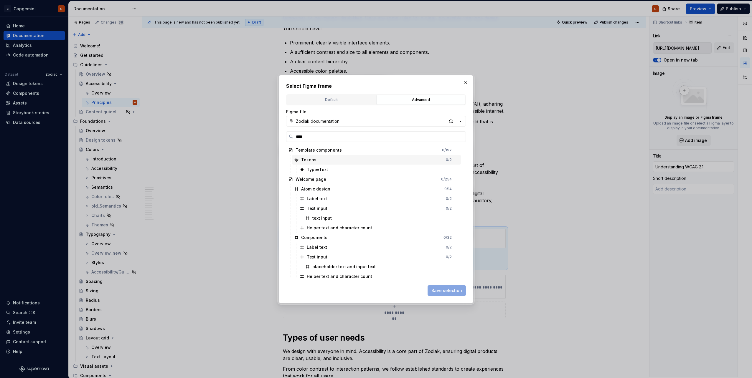
type input "*****"
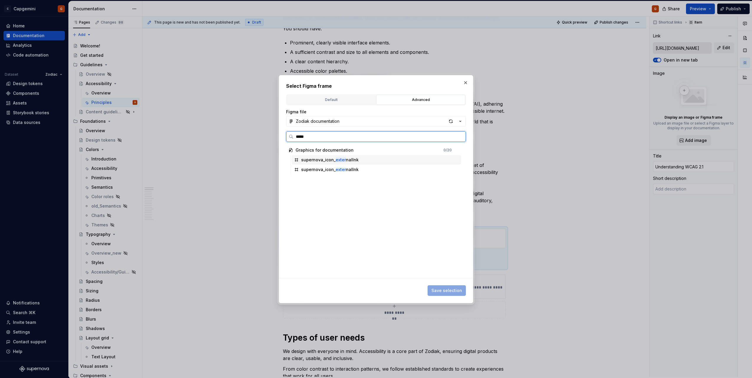
click at [376, 159] on div "supernova_icon_ exter nallnk" at bounding box center [376, 159] width 169 height 9
click at [460, 293] on span "Save selection" at bounding box center [446, 291] width 31 height 6
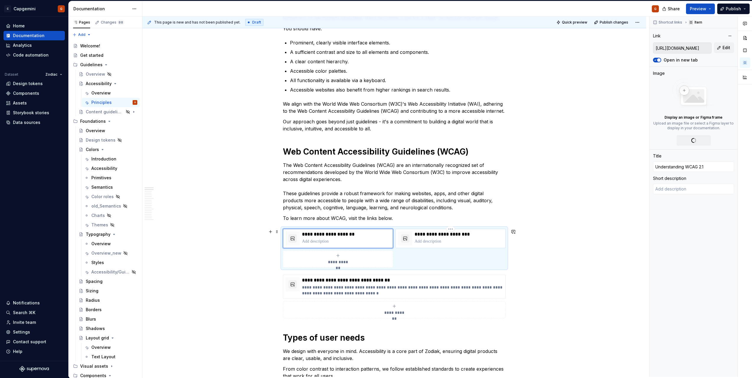
click at [412, 237] on div at bounding box center [405, 238] width 14 height 14
type textarea "*"
type input "[URL][DOMAIN_NAME]"
type input "All WCAG 2.1 Techniques"
click at [706, 141] on button "Add image" at bounding box center [693, 140] width 34 height 11
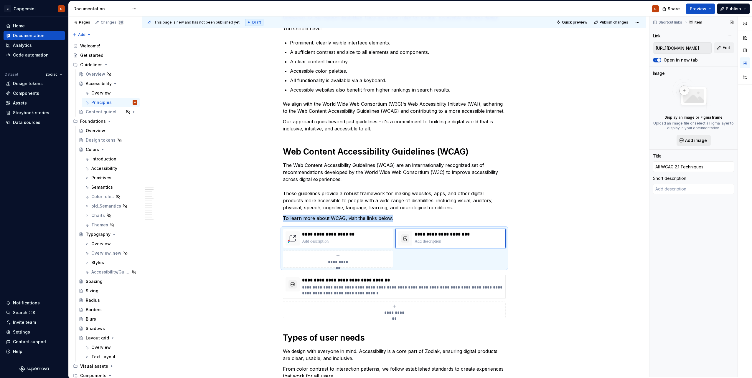
type textarea "*"
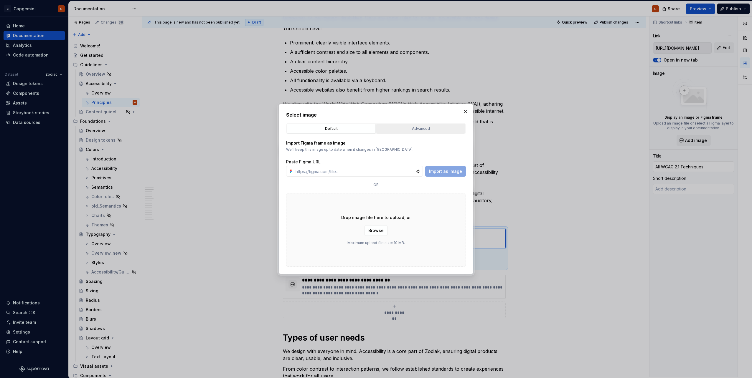
click at [414, 124] on button "Advanced" at bounding box center [420, 129] width 89 height 10
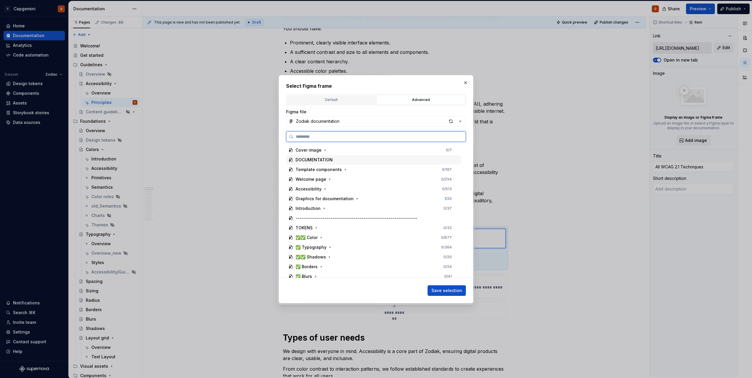
paste input "*****"
type input "*****"
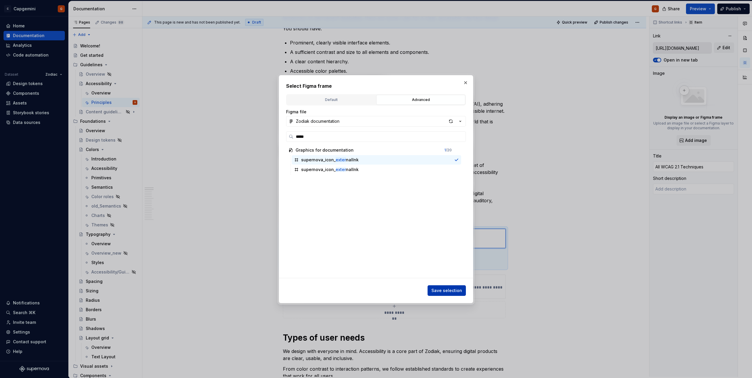
click at [449, 289] on span "Save selection" at bounding box center [446, 291] width 31 height 6
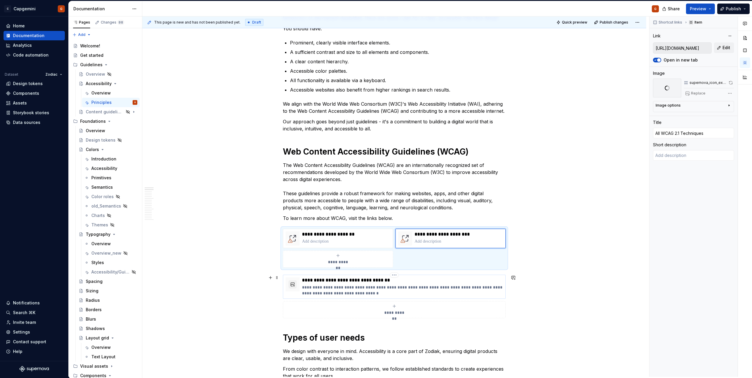
click at [415, 281] on p "**********" at bounding box center [402, 280] width 201 height 6
type textarea "*"
type input "[URL][DOMAIN_NAME]"
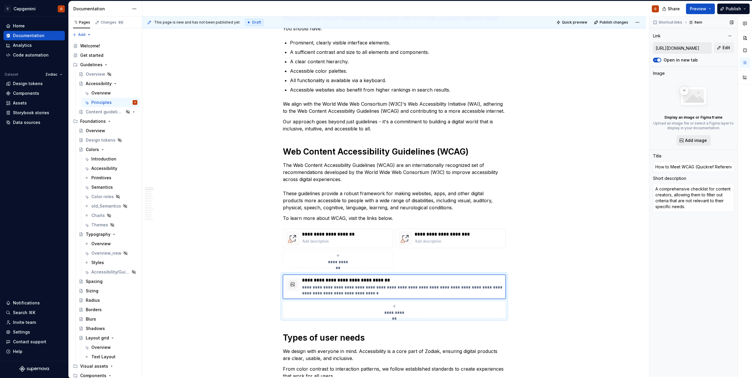
click at [696, 140] on span "Add image" at bounding box center [696, 141] width 22 height 6
type textarea "*"
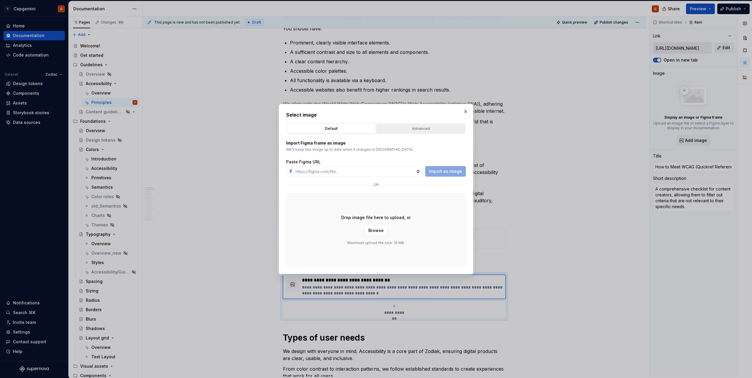
click at [407, 130] on div "Advanced" at bounding box center [420, 129] width 85 height 6
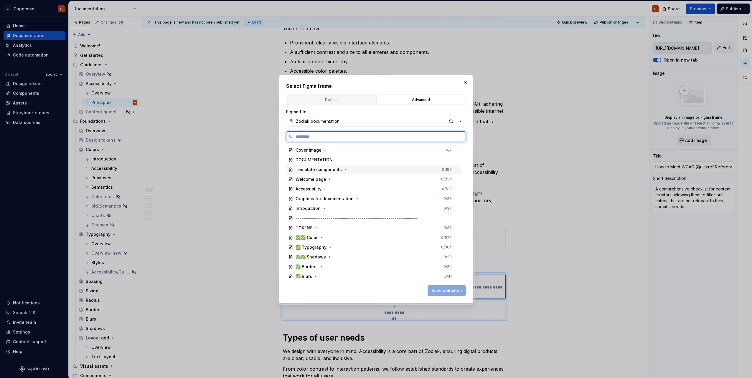
paste input "*****"
type input "*****"
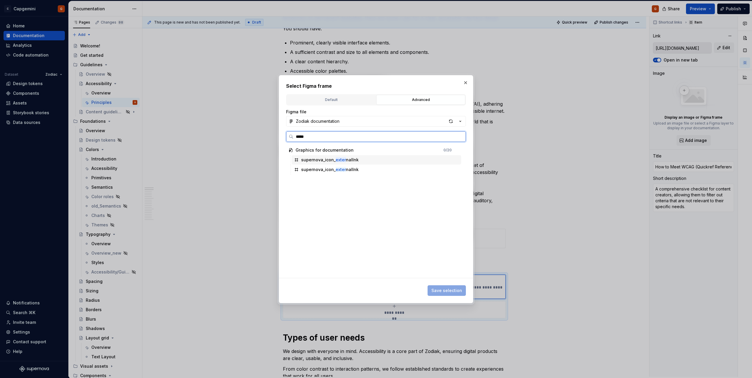
click at [344, 162] on mark "exter" at bounding box center [340, 159] width 10 height 5
click at [442, 286] on button "Save selection" at bounding box center [446, 290] width 38 height 11
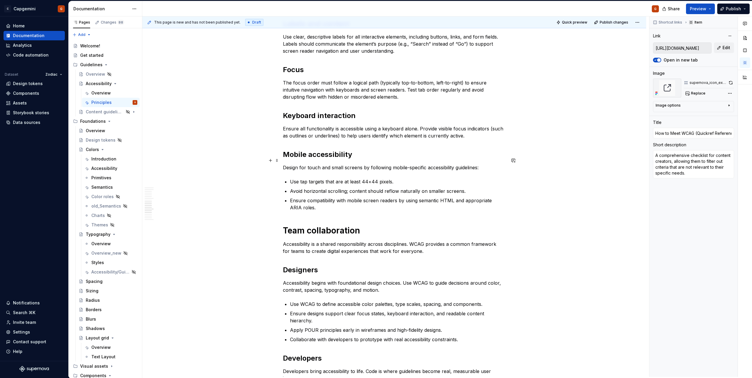
scroll to position [751, 0]
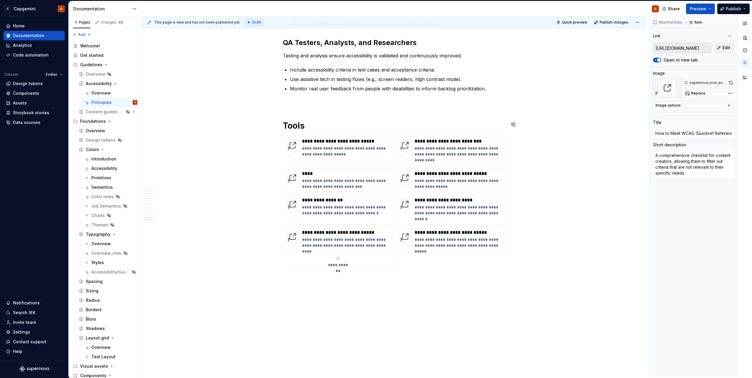
drag, startPoint x: 441, startPoint y: 282, endPoint x: 441, endPoint y: 278, distance: 4.2
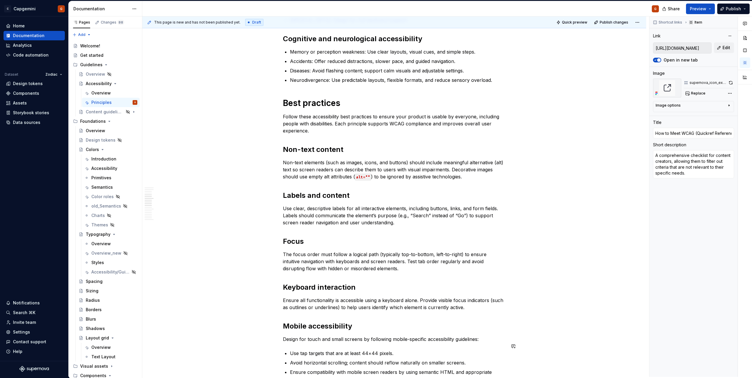
scroll to position [0, 0]
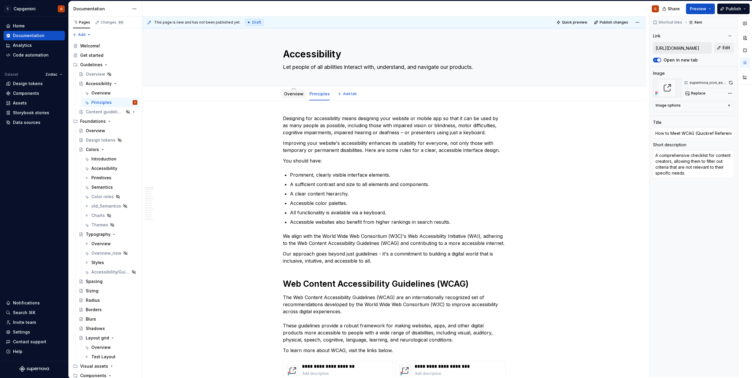
click at [290, 97] on div "Overview" at bounding box center [293, 93] width 19 height 7
click at [296, 96] on link "Overview" at bounding box center [293, 93] width 19 height 5
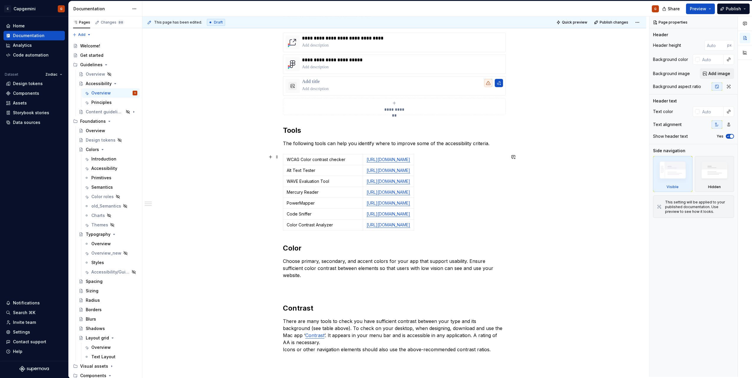
scroll to position [248, 0]
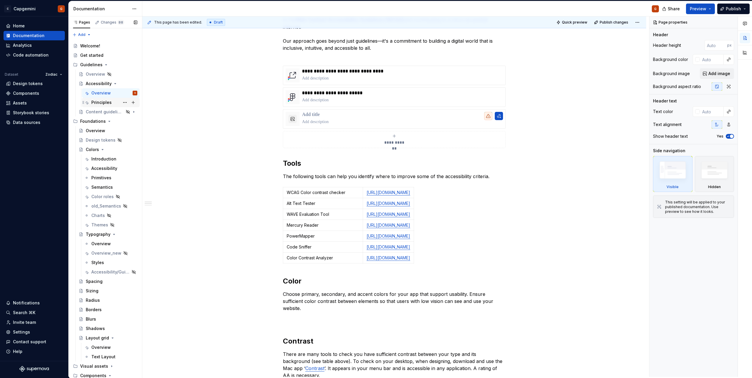
click at [109, 104] on div "Principles" at bounding box center [101, 103] width 20 height 6
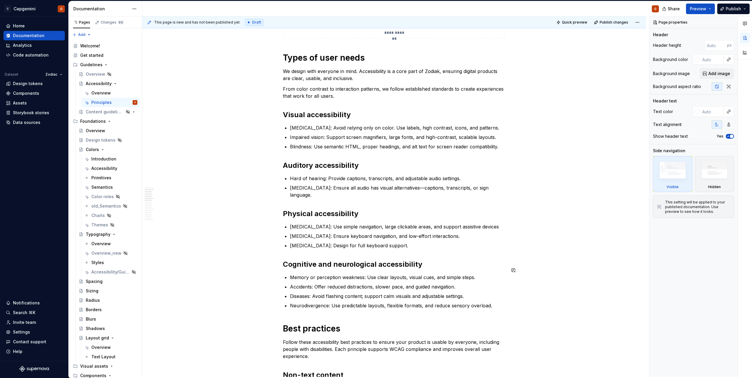
scroll to position [324, 0]
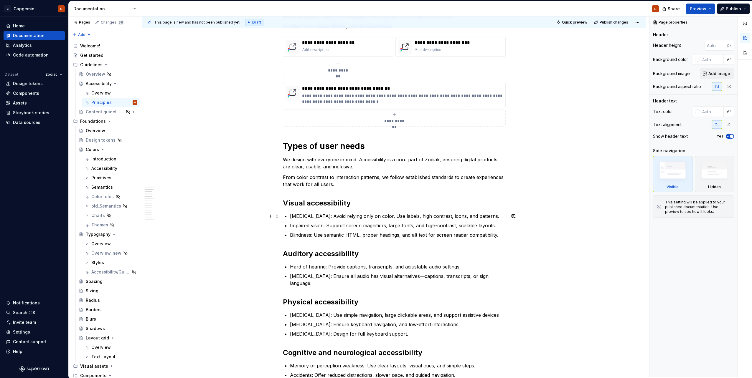
click at [496, 216] on p "[MEDICAL_DATA]: Avoid relying only on color. Use labels, high contrast, icons, …" at bounding box center [398, 216] width 216 height 7
type textarea "*"
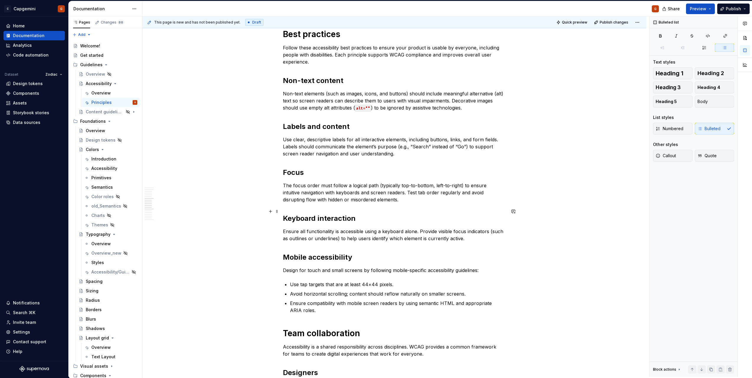
scroll to position [648, 0]
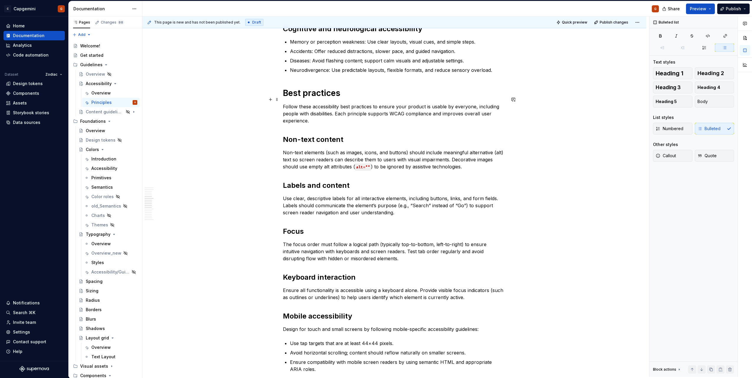
click at [317, 114] on p "Follow these accessibility best practices to ensure your product is usable by e…" at bounding box center [394, 113] width 223 height 21
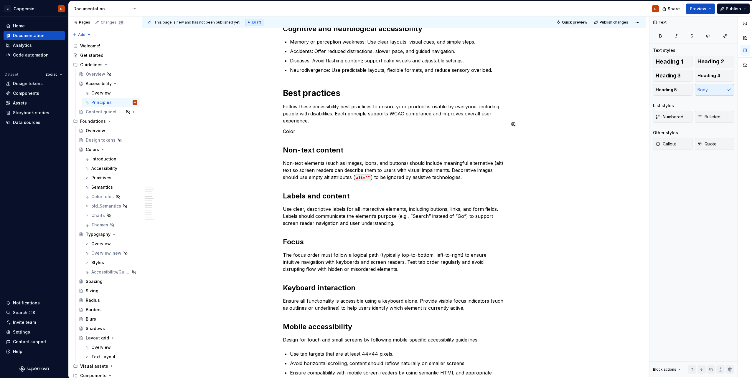
click at [284, 128] on p "Color" at bounding box center [394, 131] width 223 height 7
click at [707, 60] on span "Heading 2" at bounding box center [710, 62] width 27 height 6
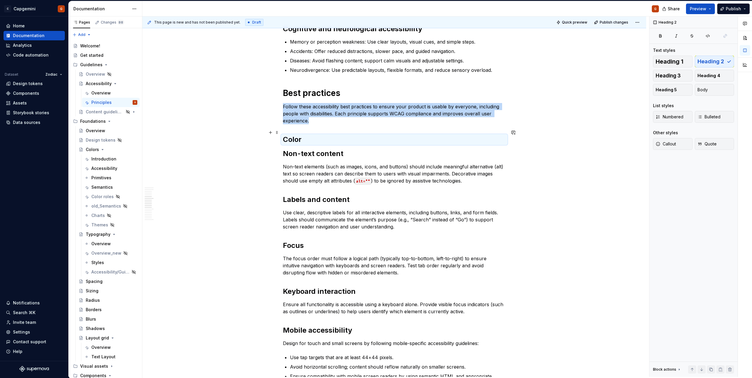
click at [315, 135] on h2 "Color" at bounding box center [394, 139] width 223 height 9
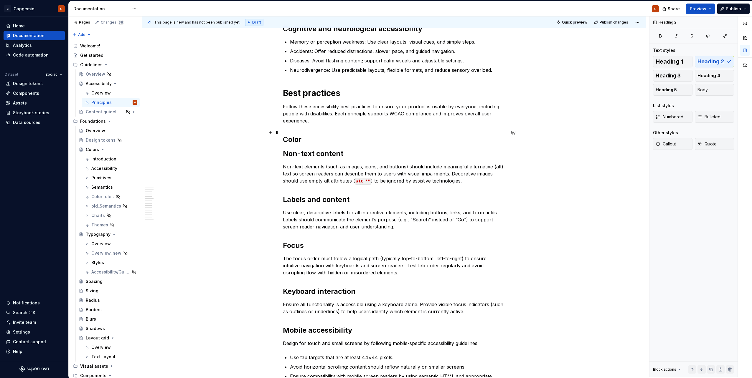
click at [417, 135] on h2 "Color" at bounding box center [394, 139] width 223 height 9
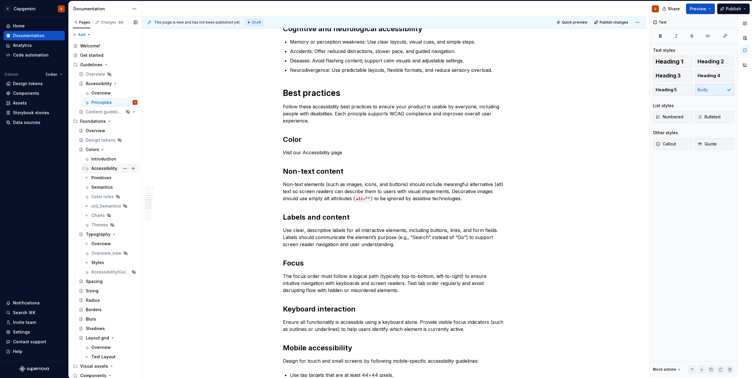
click at [107, 170] on div "Accessibility" at bounding box center [104, 169] width 26 height 6
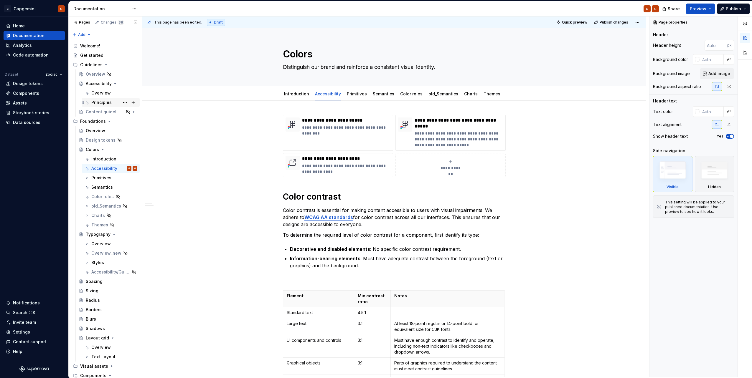
click at [100, 101] on div "Principles" at bounding box center [101, 103] width 20 height 6
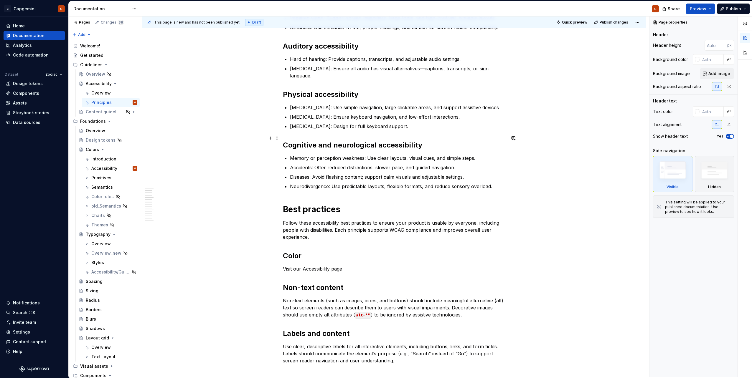
scroll to position [560, 0]
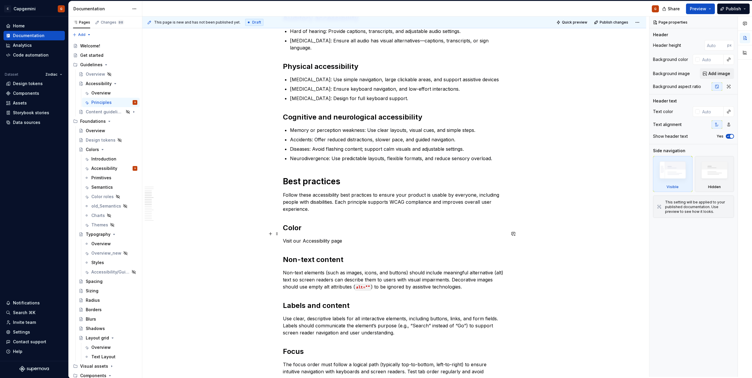
click at [346, 237] on p "Visit our Accessibility page" at bounding box center [394, 240] width 223 height 7
type textarea "*"
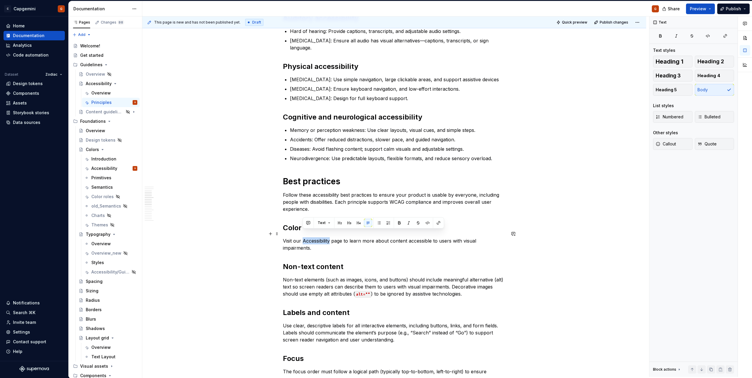
drag, startPoint x: 303, startPoint y: 236, endPoint x: 330, endPoint y: 235, distance: 26.8
click at [330, 237] on p "Visit our Accessibility page to learn more about content accessible to users wi…" at bounding box center [394, 244] width 223 height 14
click at [438, 222] on button "button" at bounding box center [438, 223] width 8 height 8
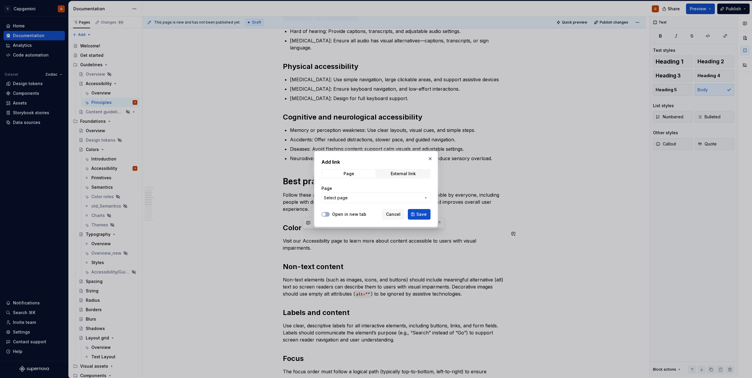
click at [382, 192] on div "Page Select page" at bounding box center [375, 195] width 109 height 18
click at [379, 200] on span "Select page" at bounding box center [372, 198] width 97 height 6
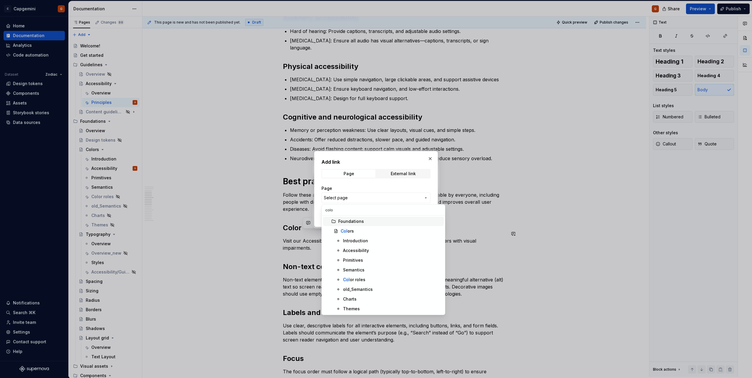
type input "color"
click at [365, 249] on div "Accessibility" at bounding box center [356, 251] width 26 height 6
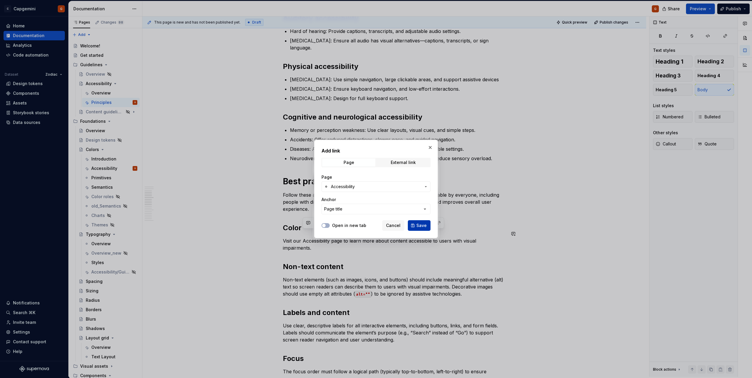
click at [421, 225] on span "Save" at bounding box center [421, 226] width 10 height 6
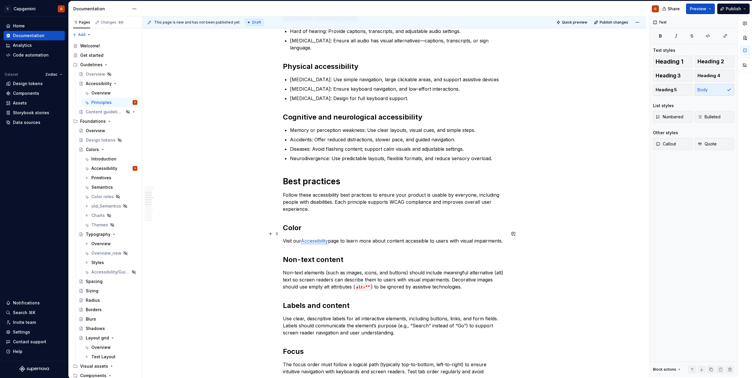
click at [334, 237] on p "Visit our Accessibility page to learn more about content accessible to users wi…" at bounding box center [394, 240] width 223 height 7
click at [331, 237] on p "Visit our Accessibility page to learn more about content accessible to users wi…" at bounding box center [394, 240] width 223 height 7
click at [304, 238] on link "Accessibility" at bounding box center [314, 241] width 27 height 6
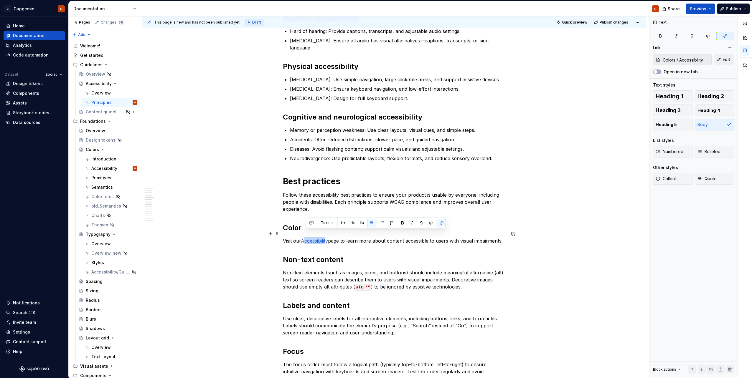
drag, startPoint x: 329, startPoint y: 234, endPoint x: 306, endPoint y: 233, distance: 22.4
click at [306, 238] on link "Accessibility" at bounding box center [314, 241] width 27 height 6
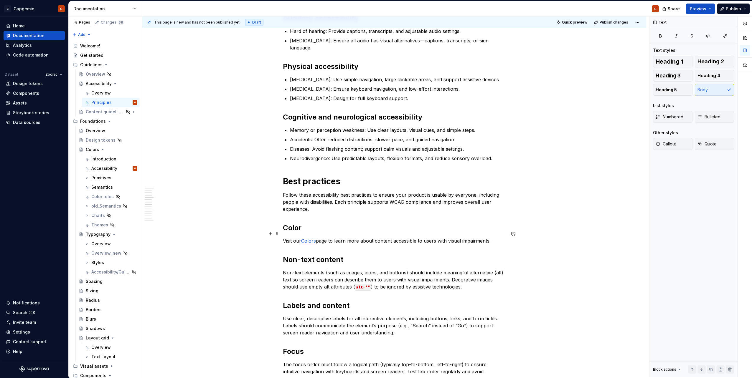
click at [376, 237] on p "Visit our Colors page to learn more about content accessible to users with visu…" at bounding box center [394, 240] width 223 height 7
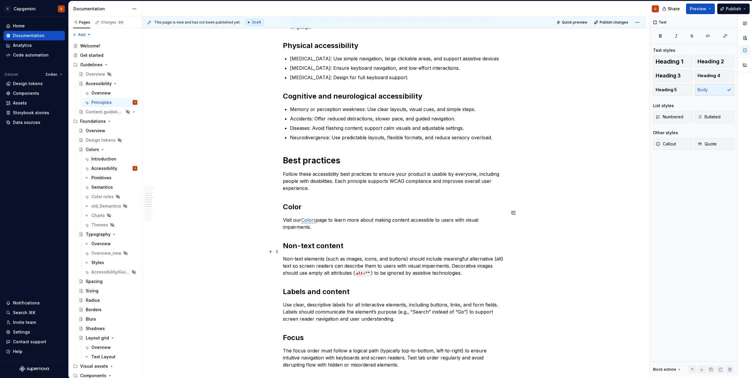
scroll to position [589, 0]
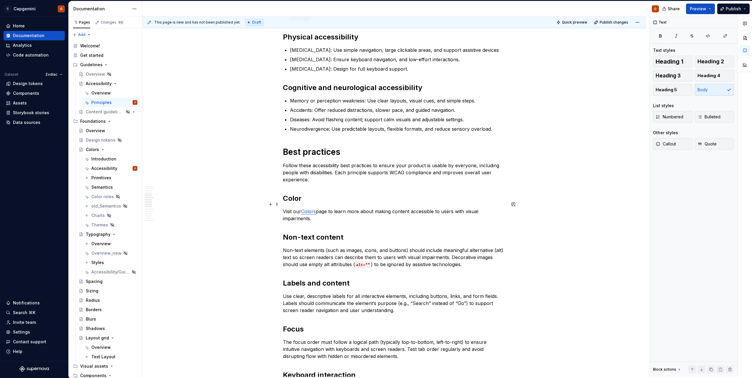
click at [386, 208] on p "Visit our Colors page to learn more about making content accessible to users wi…" at bounding box center [394, 215] width 223 height 14
click at [378, 214] on p "Visit our Colors page to learn more about making content accessible to users wi…" at bounding box center [394, 215] width 223 height 14
click at [316, 209] on link "Colors" at bounding box center [308, 212] width 15 height 6
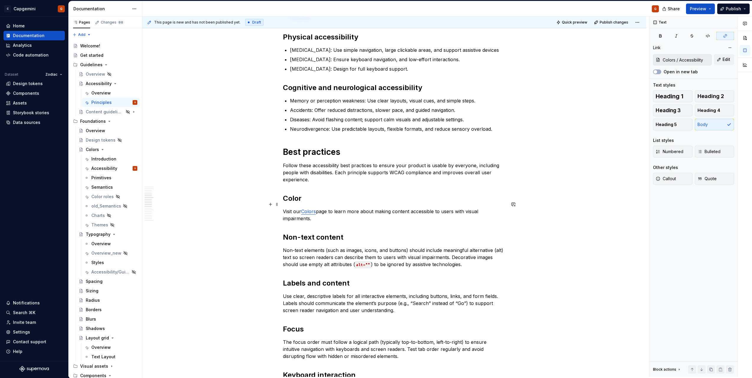
click at [350, 211] on p "Visit our Colors page to learn more about making content accessible to users wi…" at bounding box center [394, 215] width 223 height 14
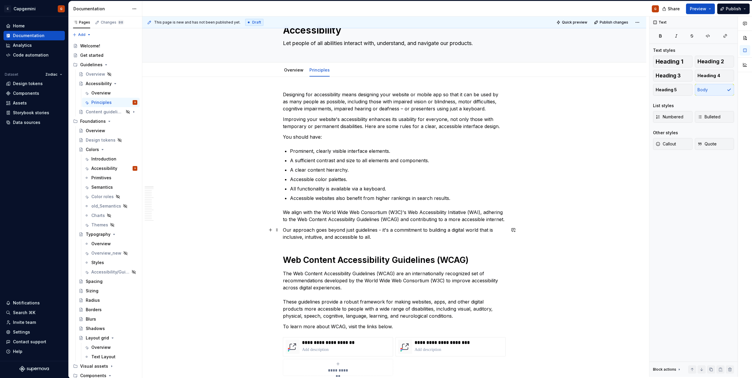
scroll to position [0, 0]
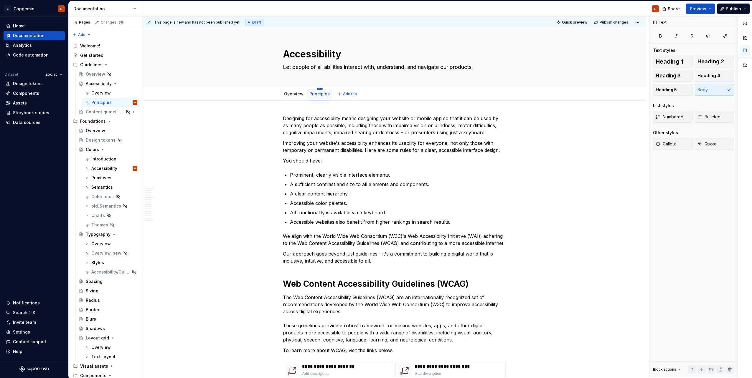
click at [320, 89] on html "C Capgemini G Home Documentation Analytics Code automation Dataset Zodiac Desig…" at bounding box center [376, 189] width 752 height 378
click at [297, 111] on html "C Capgemini G Home Documentation Analytics Code automation Dataset Zodiac Desig…" at bounding box center [376, 189] width 752 height 378
click at [294, 89] on html "C Capgemini G Home Documentation Analytics Code automation Dataset Zodiac Desig…" at bounding box center [376, 189] width 752 height 378
click at [284, 95] on html "C Capgemini G Home Documentation Analytics Code automation Dataset Zodiac Desig…" at bounding box center [376, 189] width 752 height 378
click at [294, 89] on html "C Capgemini G Home Documentation Analytics Code automation Dataset Zodiac Desig…" at bounding box center [376, 189] width 752 height 378
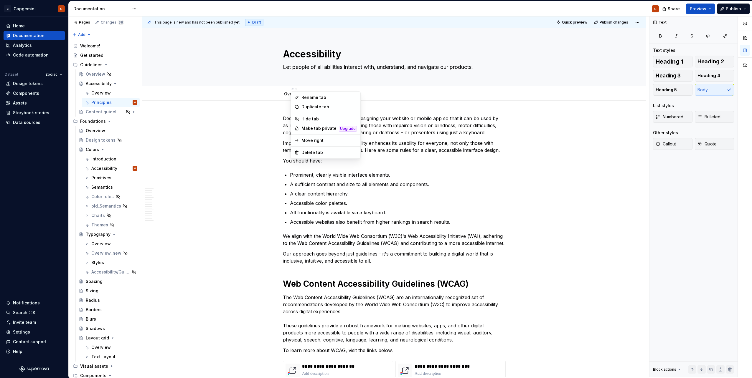
click at [281, 103] on html "C Capgemini G Home Documentation Analytics Code automation Dataset Zodiac Desig…" at bounding box center [376, 189] width 752 height 378
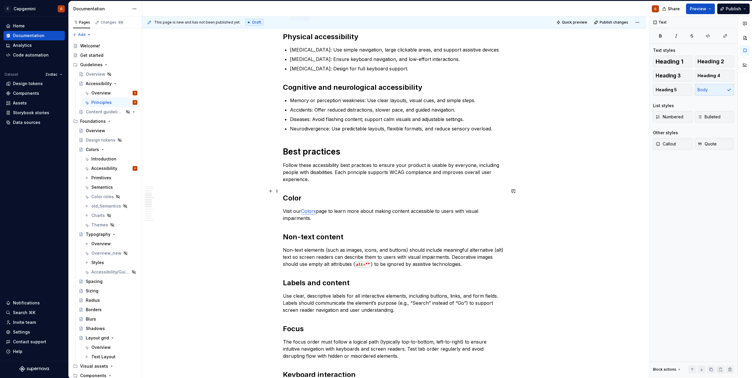
scroll to position [736, 0]
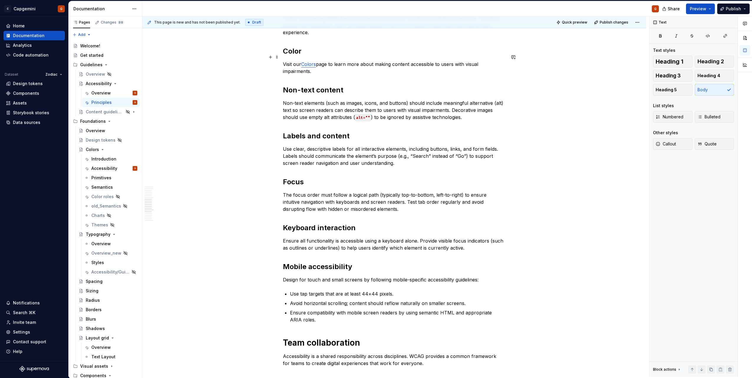
click at [376, 61] on p "Visit our Colors page to learn more about making content accessible to users wi…" at bounding box center [394, 68] width 223 height 14
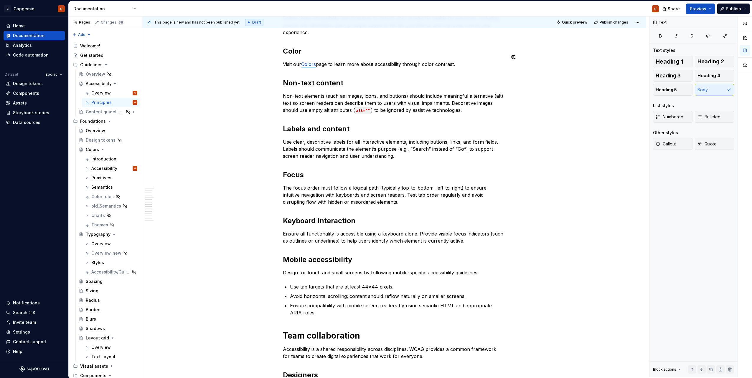
click at [485, 92] on p "Non-text elements (such as images, icons, and buttons) should include meaningfu…" at bounding box center [394, 102] width 223 height 21
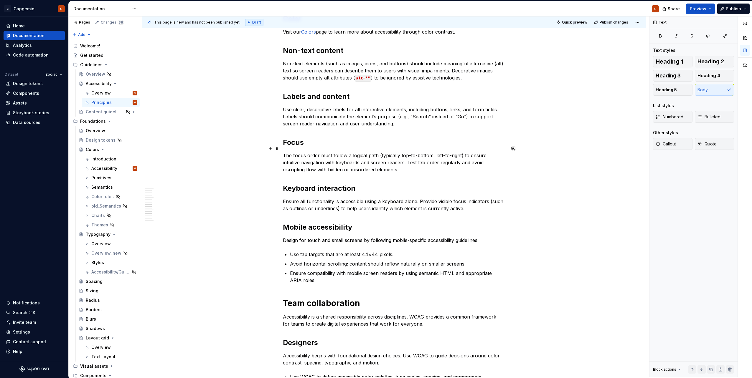
scroll to position [707, 0]
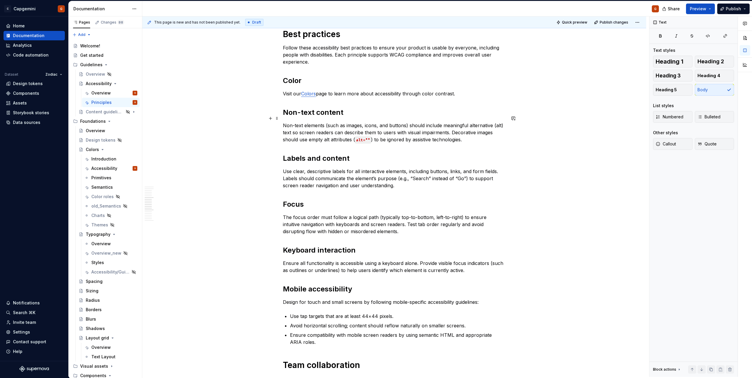
click at [446, 131] on p "Non-text elements (such as images, icons, and buttons) should include meaningfu…" at bounding box center [394, 132] width 223 height 21
click at [436, 90] on p "Visit our Colors page to learn more about accessibility through color contrast." at bounding box center [394, 93] width 223 height 7
click at [332, 222] on p "The focus order must follow a logical path (typically top-to-bottom, left-to-ri…" at bounding box center [394, 224] width 223 height 21
click at [334, 223] on p "The focus order must follow a logical path (typically top-to-bottom, left-to-ri…" at bounding box center [394, 224] width 223 height 21
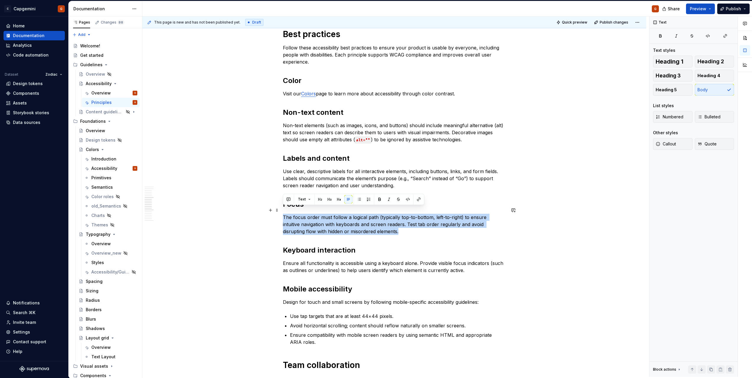
drag, startPoint x: 335, startPoint y: 223, endPoint x: 330, endPoint y: 225, distance: 4.9
click at [334, 225] on p "The focus order must follow a logical path (typically top-to-bottom, left-to-ri…" at bounding box center [394, 224] width 223 height 21
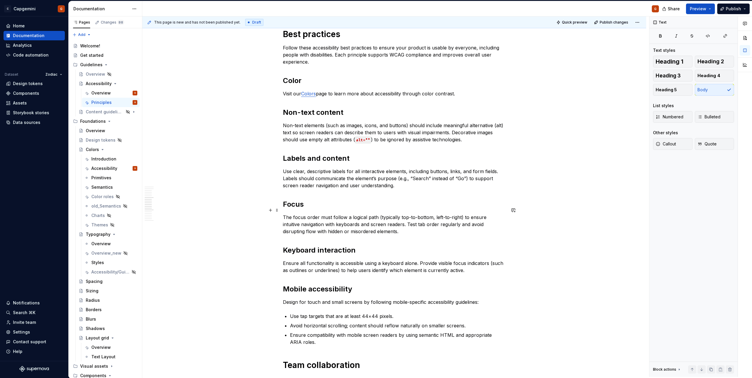
click at [325, 225] on p "The focus order must follow a logical path (typically top-to-bottom, left-to-ri…" at bounding box center [394, 224] width 223 height 21
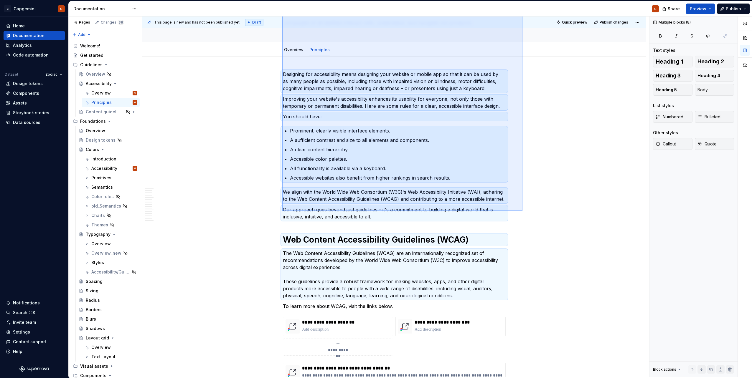
scroll to position [133, 0]
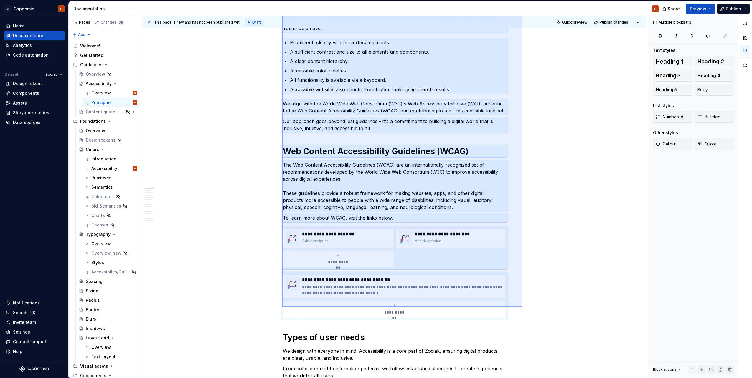
drag, startPoint x: 282, startPoint y: 119, endPoint x: 522, endPoint y: 307, distance: 305.3
click at [522, 307] on div "This page is new and has not been published yet. Draft Quick preview Publish ch…" at bounding box center [395, 196] width 507 height 360
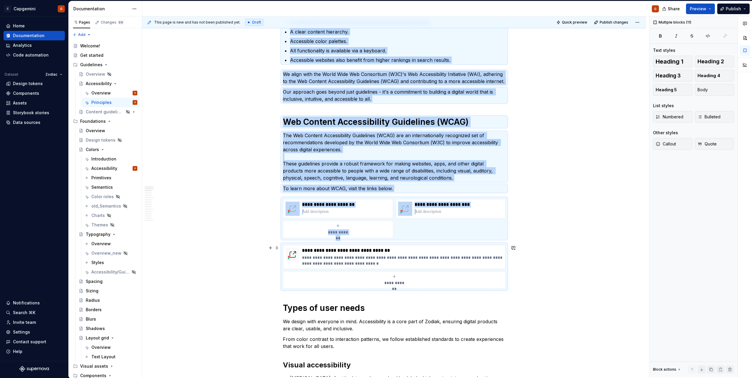
scroll to position [44, 0]
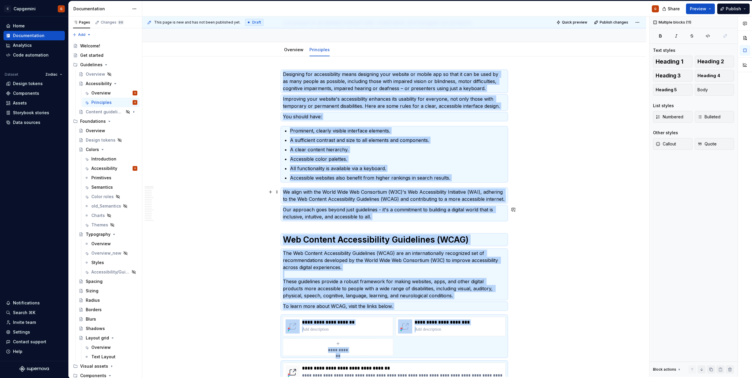
click at [424, 198] on p "We align with the World Wide Web Consortium (W3C)'s Web Accessibility Initiativ…" at bounding box center [394, 195] width 223 height 14
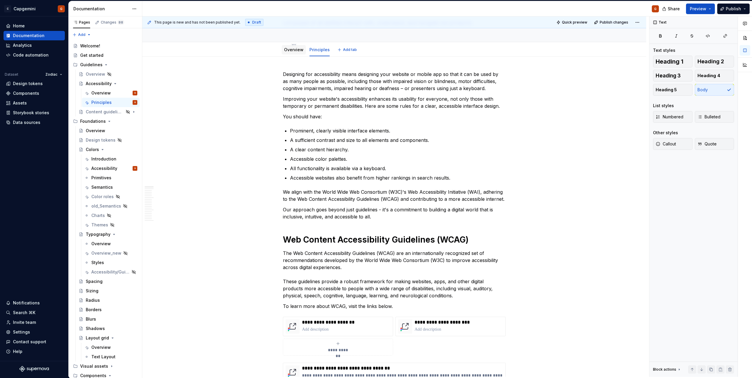
click at [294, 49] on link "Overview" at bounding box center [293, 49] width 19 height 5
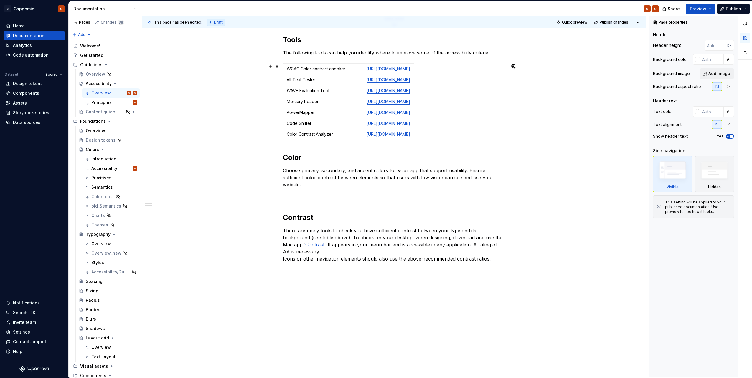
scroll to position [412, 0]
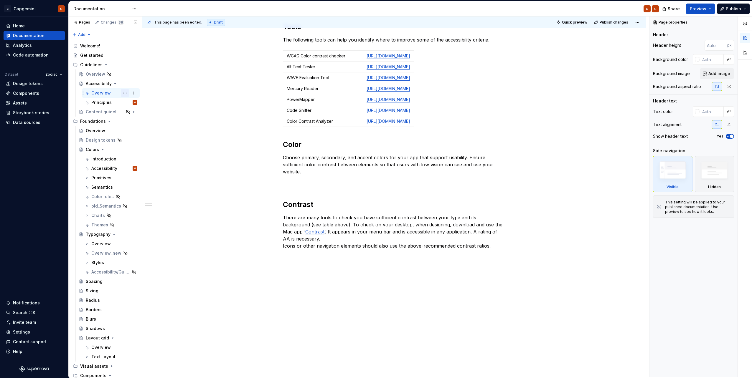
click at [121, 92] on button "Page tree" at bounding box center [125, 93] width 8 height 8
click at [148, 166] on div "Delete tab" at bounding box center [158, 168] width 58 height 6
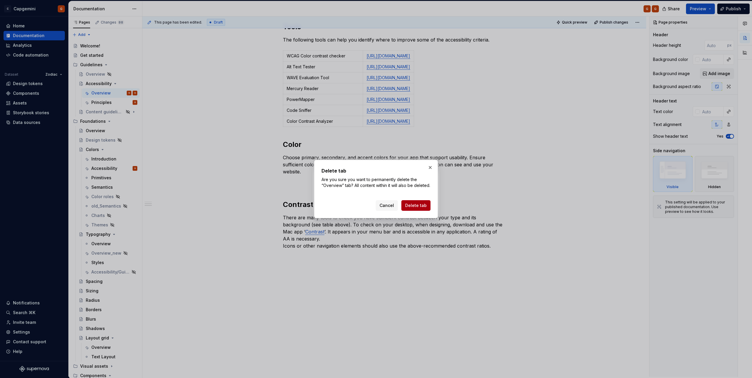
click at [411, 209] on span "Delete tab" at bounding box center [415, 206] width 21 height 6
type textarea "*"
type textarea "Accessible design lets people of all abilities interact with, understand, and n…"
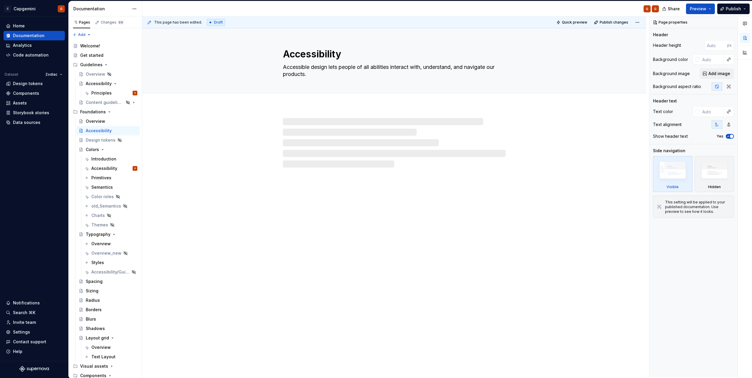
scroll to position [0, 0]
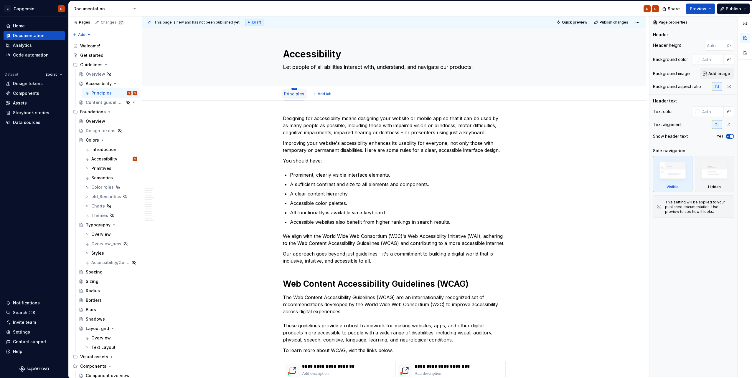
click at [294, 89] on html "C Capgemini G Home Documentation Analytics Code automation Dataset Zodiac Desig…" at bounding box center [376, 189] width 752 height 378
click at [324, 140] on div "Convert to page layout" at bounding box center [329, 141] width 55 height 6
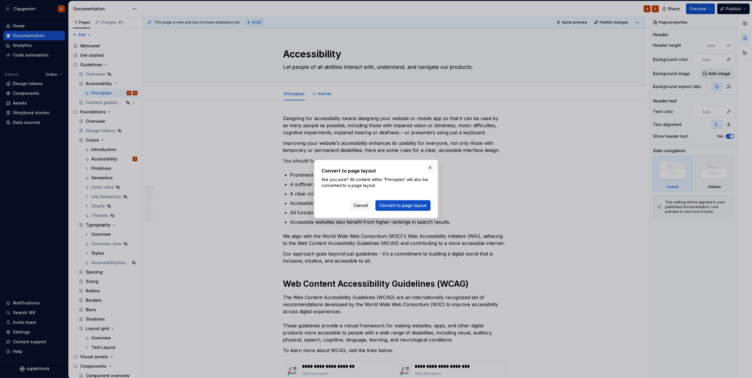
click at [429, 167] on button "button" at bounding box center [430, 167] width 8 height 8
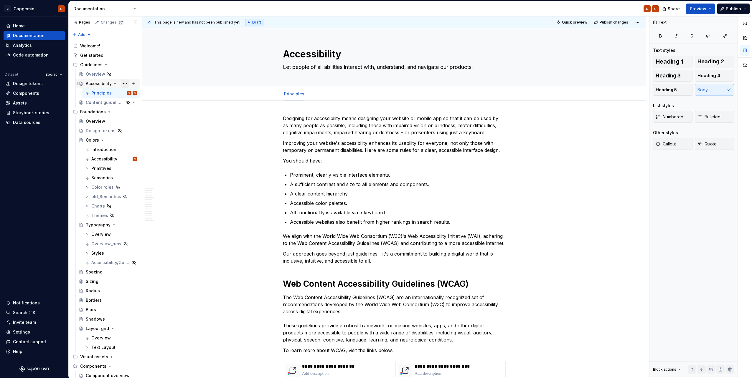
click at [121, 82] on button "Page tree" at bounding box center [125, 84] width 8 height 8
click at [341, 173] on html "C Capgemini G Home Documentation Analytics Code automation Dataset Zodiac Desig…" at bounding box center [376, 189] width 752 height 378
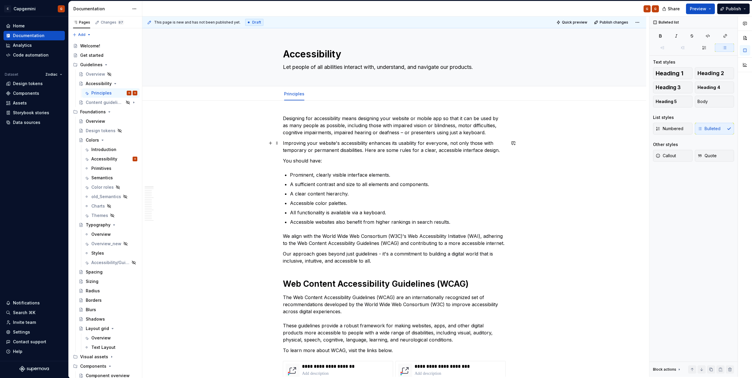
click at [344, 153] on p "Improving your website's accessibility enhances its usability for everyone, not…" at bounding box center [394, 147] width 223 height 14
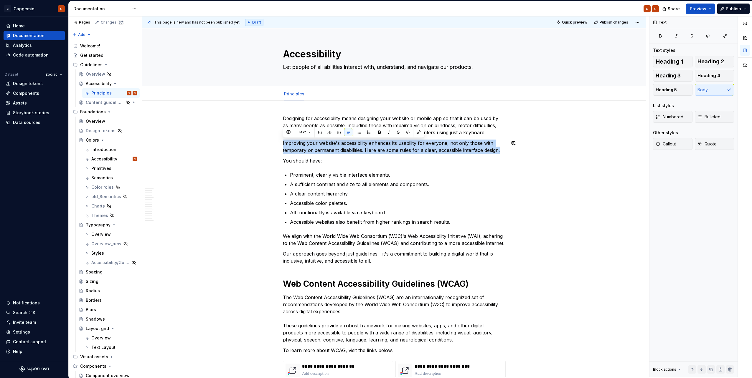
click at [369, 195] on p "A clear content hierarchy." at bounding box center [398, 193] width 216 height 7
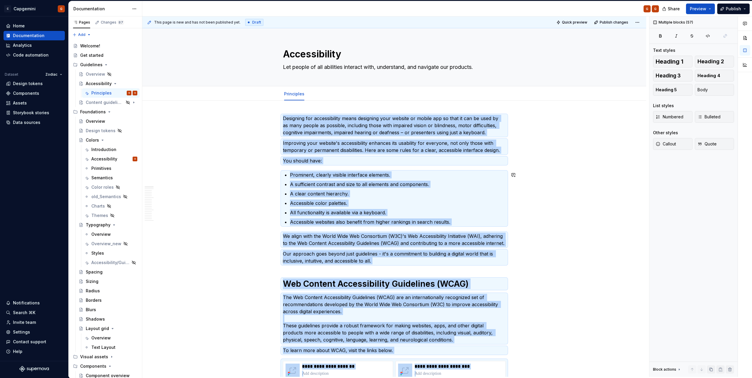
copy div "Loremipsu dol sitametconsec adipi elitseddo eius tempori ut labore etd ma aliq …"
click at [121, 93] on button "Page tree" at bounding box center [125, 93] width 8 height 8
click at [211, 171] on html "C Capgemini G Home Documentation Analytics Code automation Dataset Zodiac Desig…" at bounding box center [376, 189] width 752 height 378
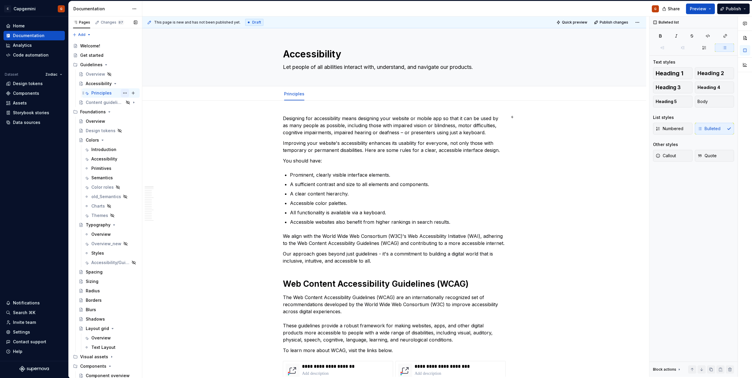
click at [123, 92] on button "Page tree" at bounding box center [125, 93] width 8 height 8
click at [145, 149] on div "Convert to page layout" at bounding box center [158, 146] width 58 height 6
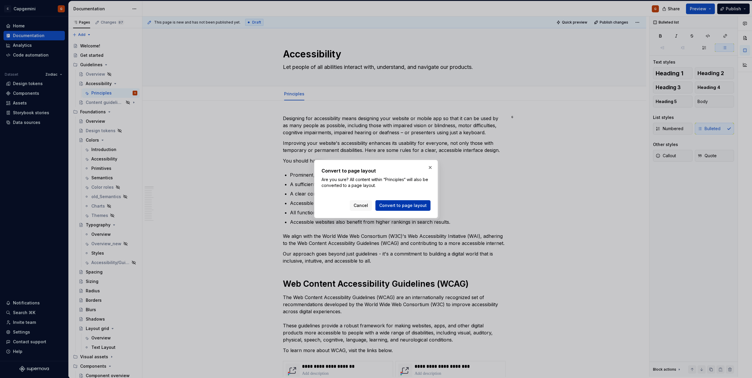
click at [418, 209] on button "Convert to page layout" at bounding box center [402, 205] width 55 height 11
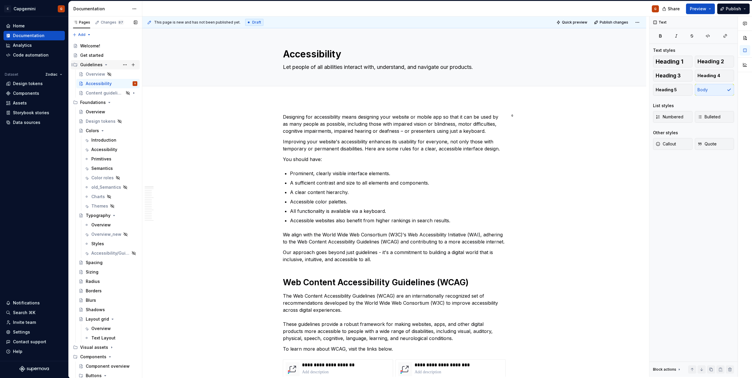
click at [104, 66] on icon "Page tree" at bounding box center [106, 64] width 5 height 5
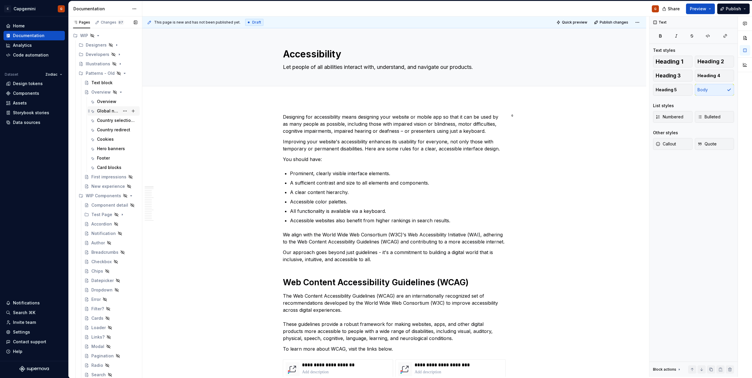
scroll to position [501, 0]
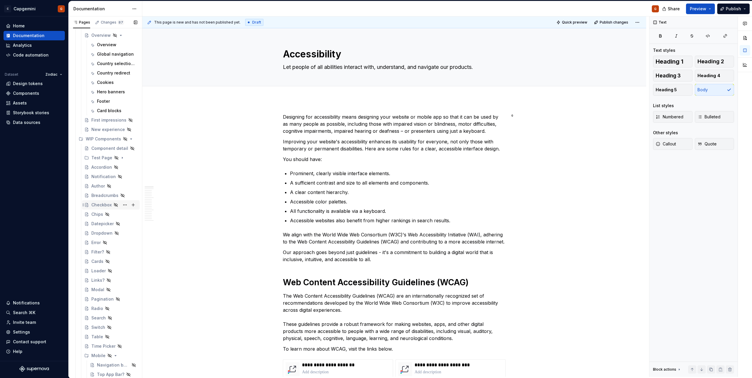
click at [99, 206] on div "Checkbox" at bounding box center [101, 205] width 20 height 6
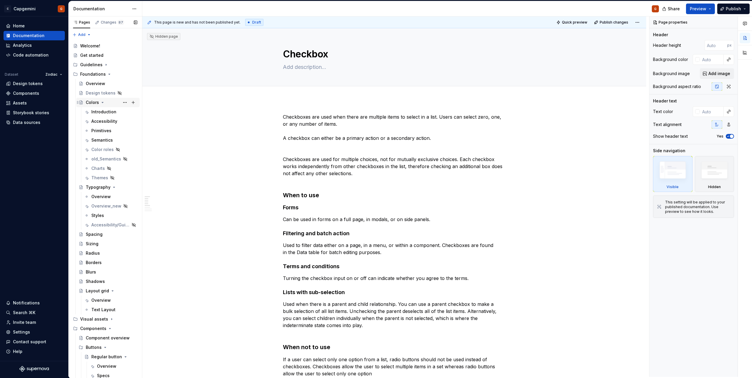
click at [102, 102] on icon "Page tree" at bounding box center [102, 102] width 5 height 5
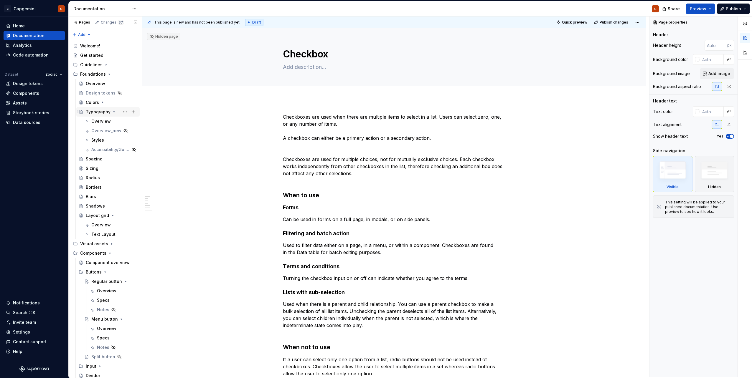
click at [114, 112] on icon "Page tree" at bounding box center [113, 112] width 1 height 1
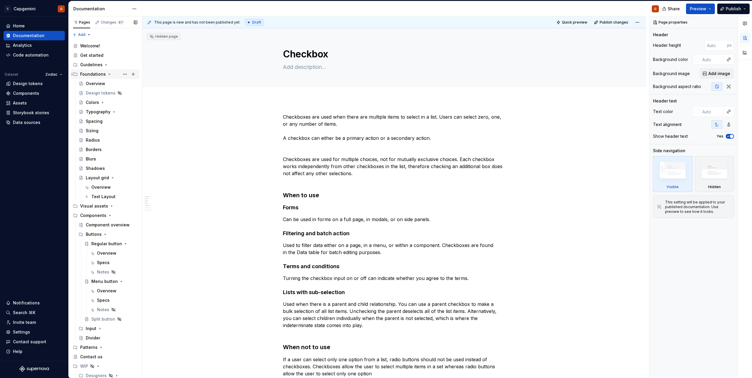
click at [109, 75] on icon "Page tree" at bounding box center [109, 74] width 5 height 5
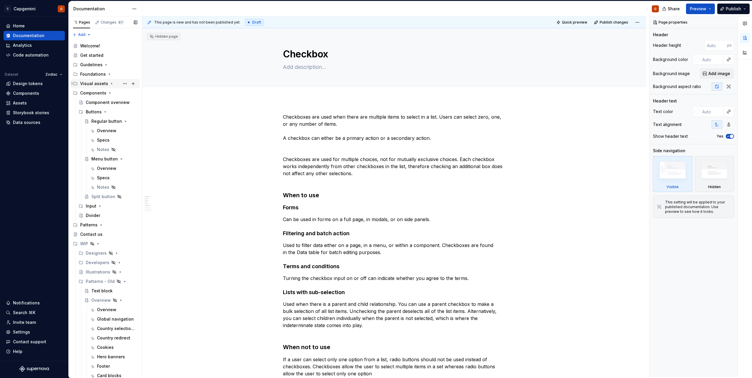
scroll to position [29, 0]
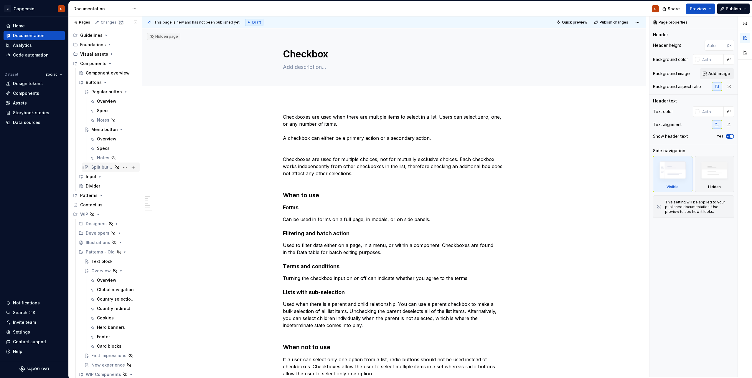
click at [102, 168] on div "Split button" at bounding box center [102, 167] width 22 height 6
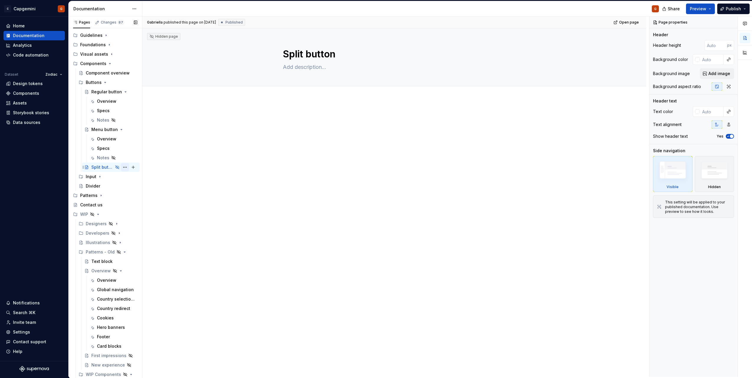
click at [121, 166] on button "Page tree" at bounding box center [125, 167] width 8 height 8
click at [152, 253] on div "Delete page" at bounding box center [158, 254] width 58 height 6
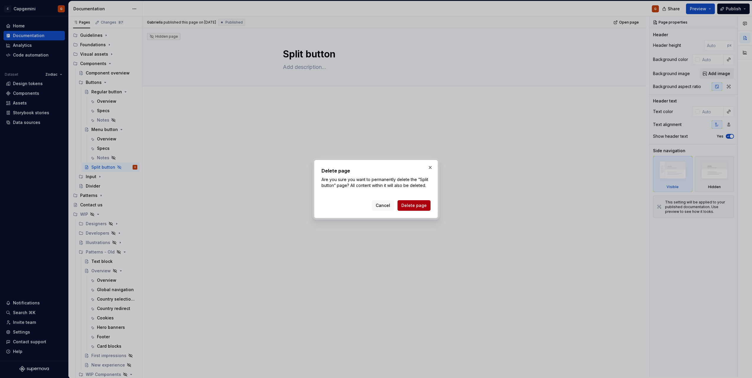
click at [426, 202] on button "Delete page" at bounding box center [413, 205] width 33 height 11
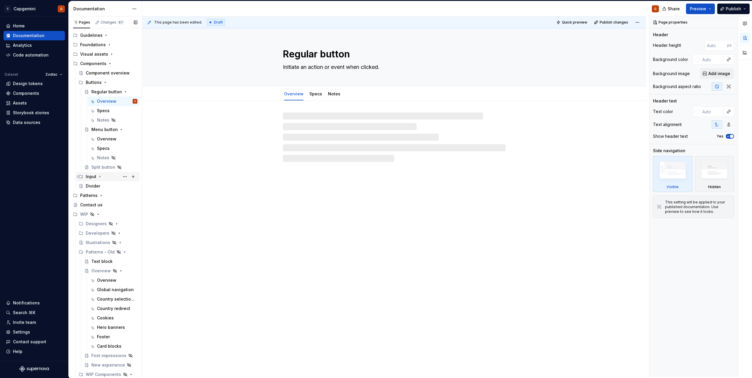
click at [100, 176] on icon "Page tree" at bounding box center [99, 176] width 5 height 5
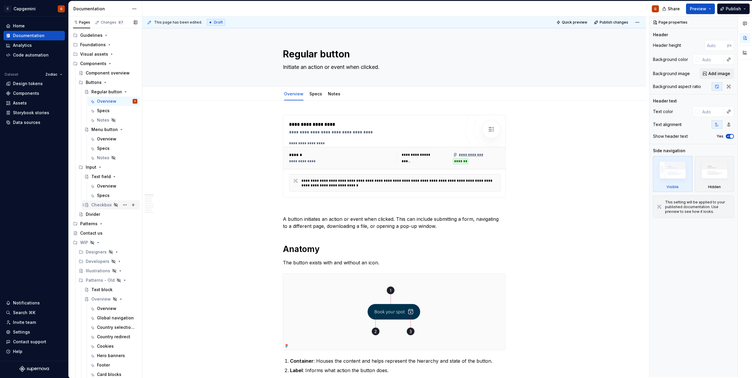
click at [103, 204] on div "Checkbox" at bounding box center [101, 205] width 20 height 6
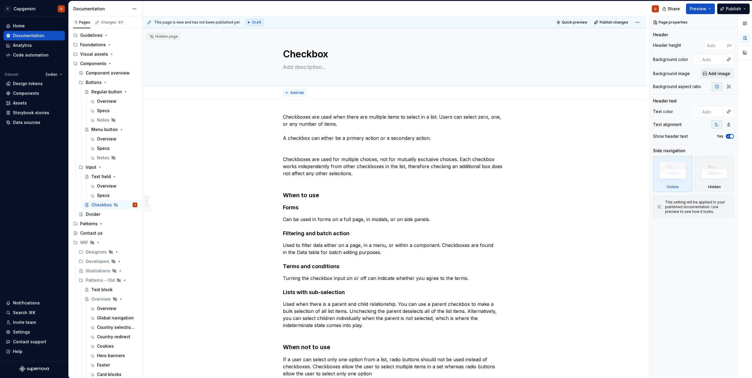
click at [300, 92] on span "Add tab" at bounding box center [297, 92] width 14 height 5
type textarea "*"
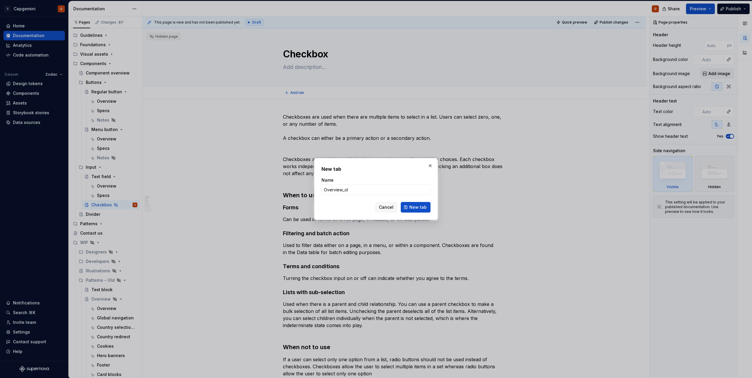
type input "Overview_old"
click button "New tab" at bounding box center [416, 207] width 30 height 11
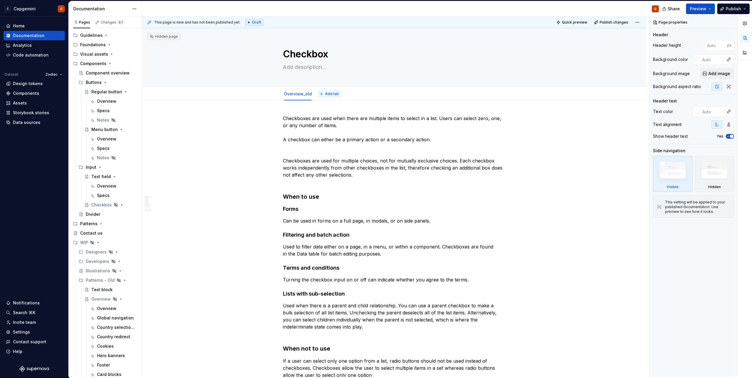
click at [325, 93] on span "Add tab" at bounding box center [332, 94] width 14 height 5
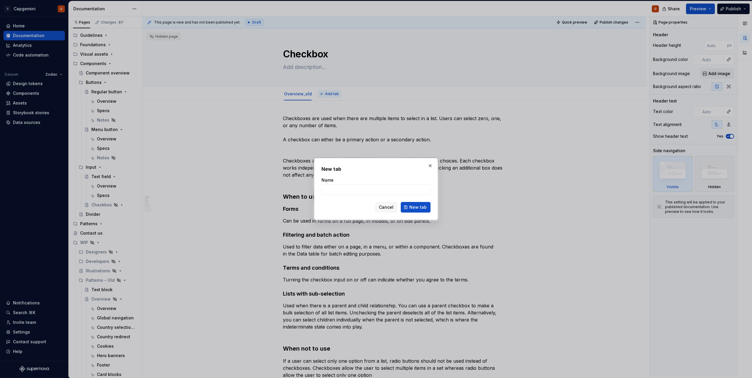
type textarea "*"
type input "Overview"
click button "New tab" at bounding box center [416, 207] width 30 height 11
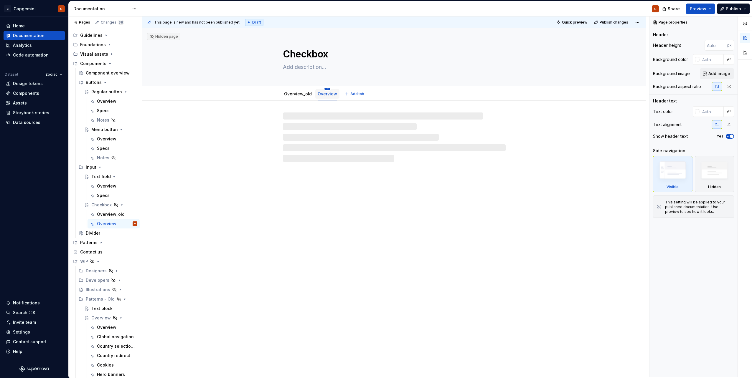
click at [327, 89] on html "C Capgemini G Home Documentation Analytics Code automation Dataset Zodiac Desig…" at bounding box center [376, 189] width 752 height 378
click at [344, 139] on div "Move left" at bounding box center [361, 141] width 55 height 6
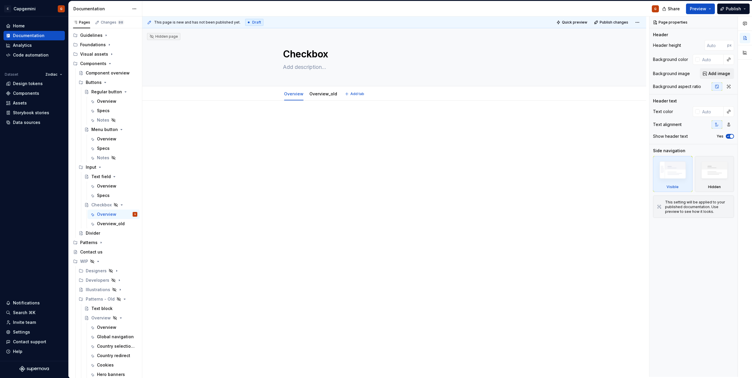
click at [347, 114] on div at bounding box center [394, 179] width 504 height 157
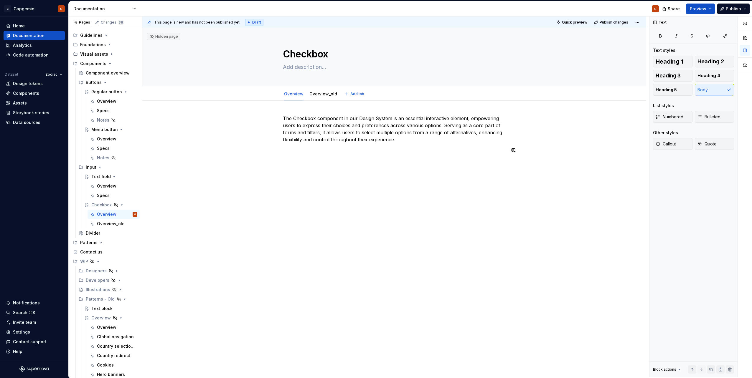
click at [358, 168] on div "The Checkbox component in our Design System is an essential interactive element…" at bounding box center [394, 187] width 504 height 173
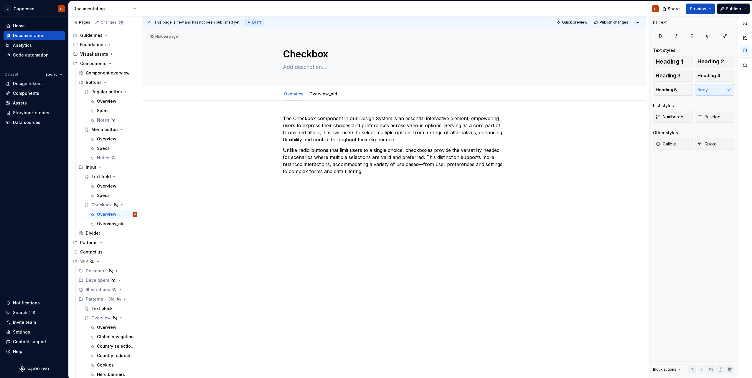
type textarea "*"
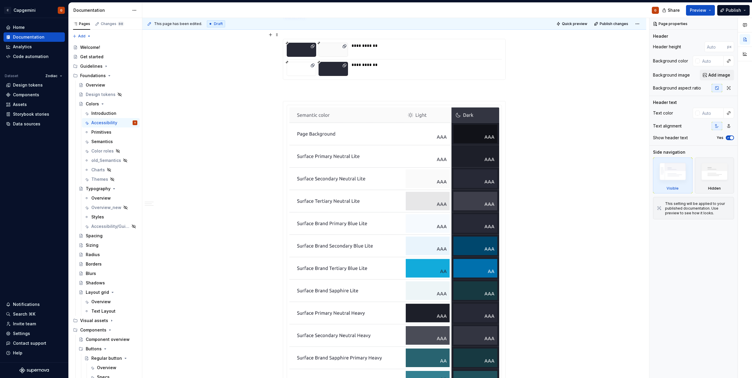
scroll to position [736, 0]
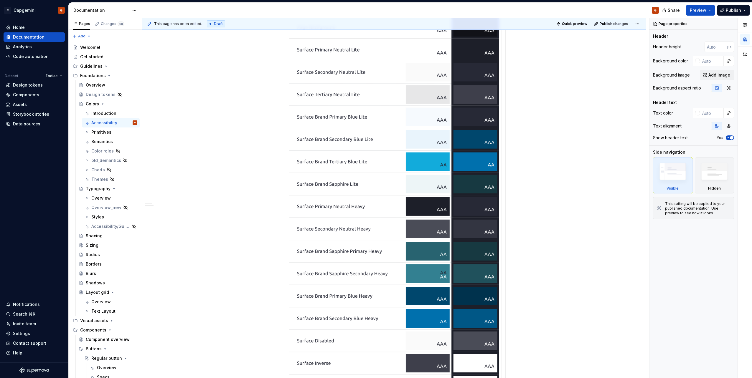
type textarea "*"
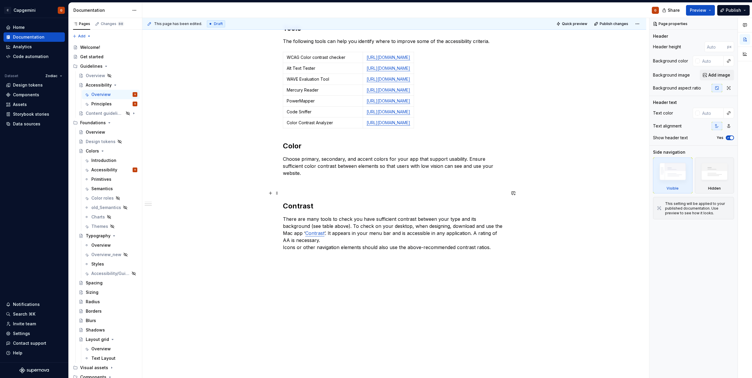
scroll to position [424, 0]
type textarea "*"
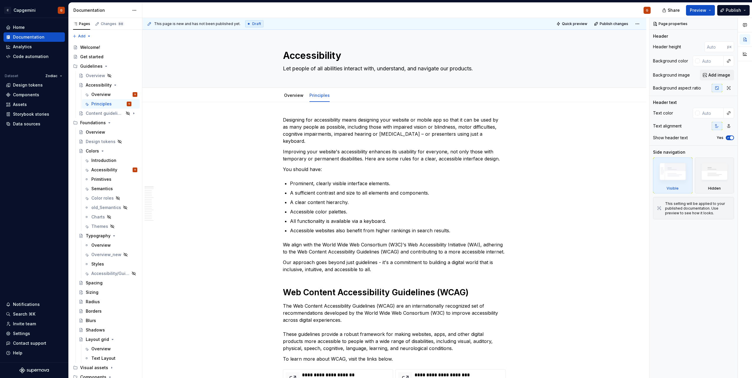
type textarea "*"
